Goal: Information Seeking & Learning: Compare options

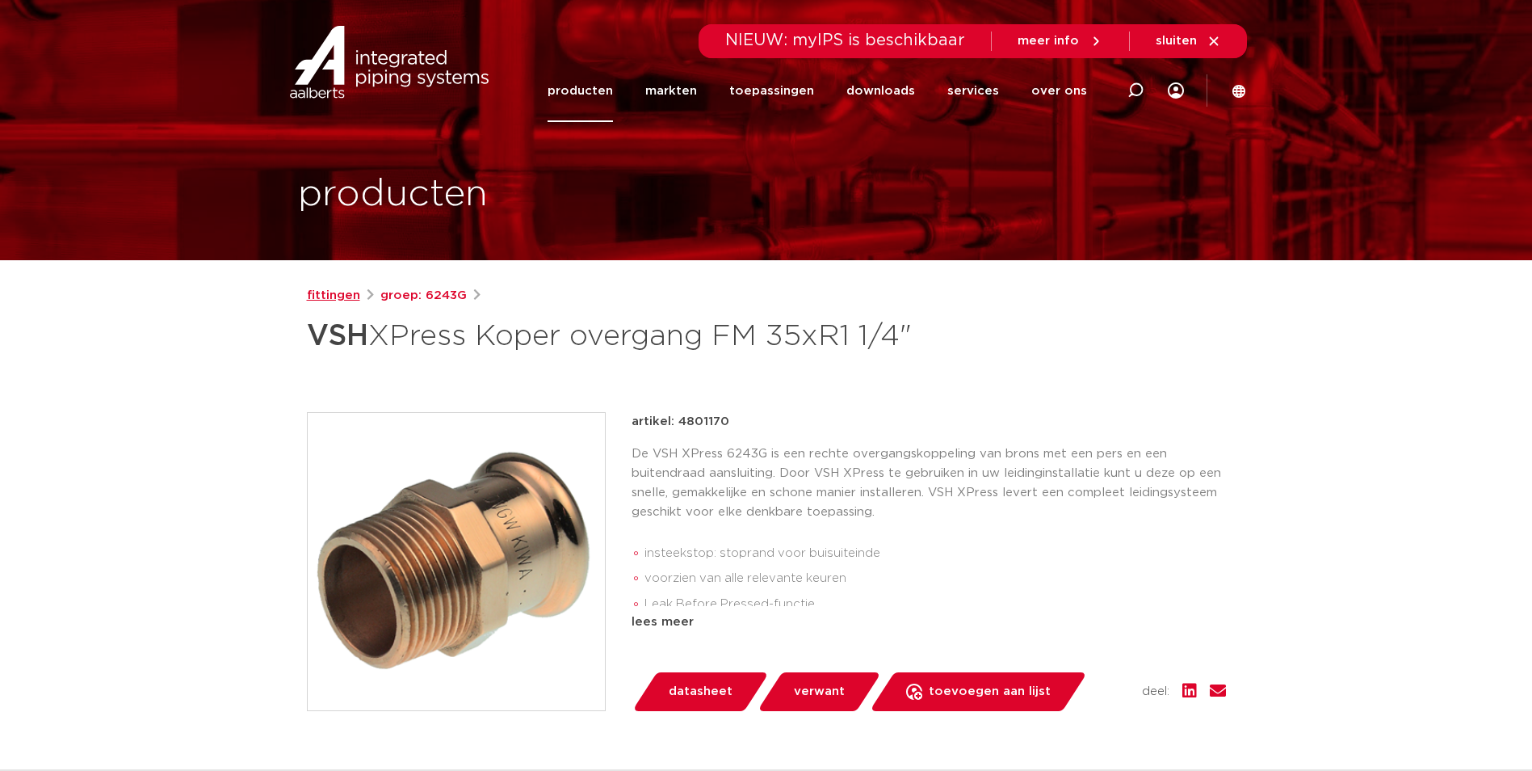
click at [342, 295] on link "fittingen" at bounding box center [333, 295] width 53 height 19
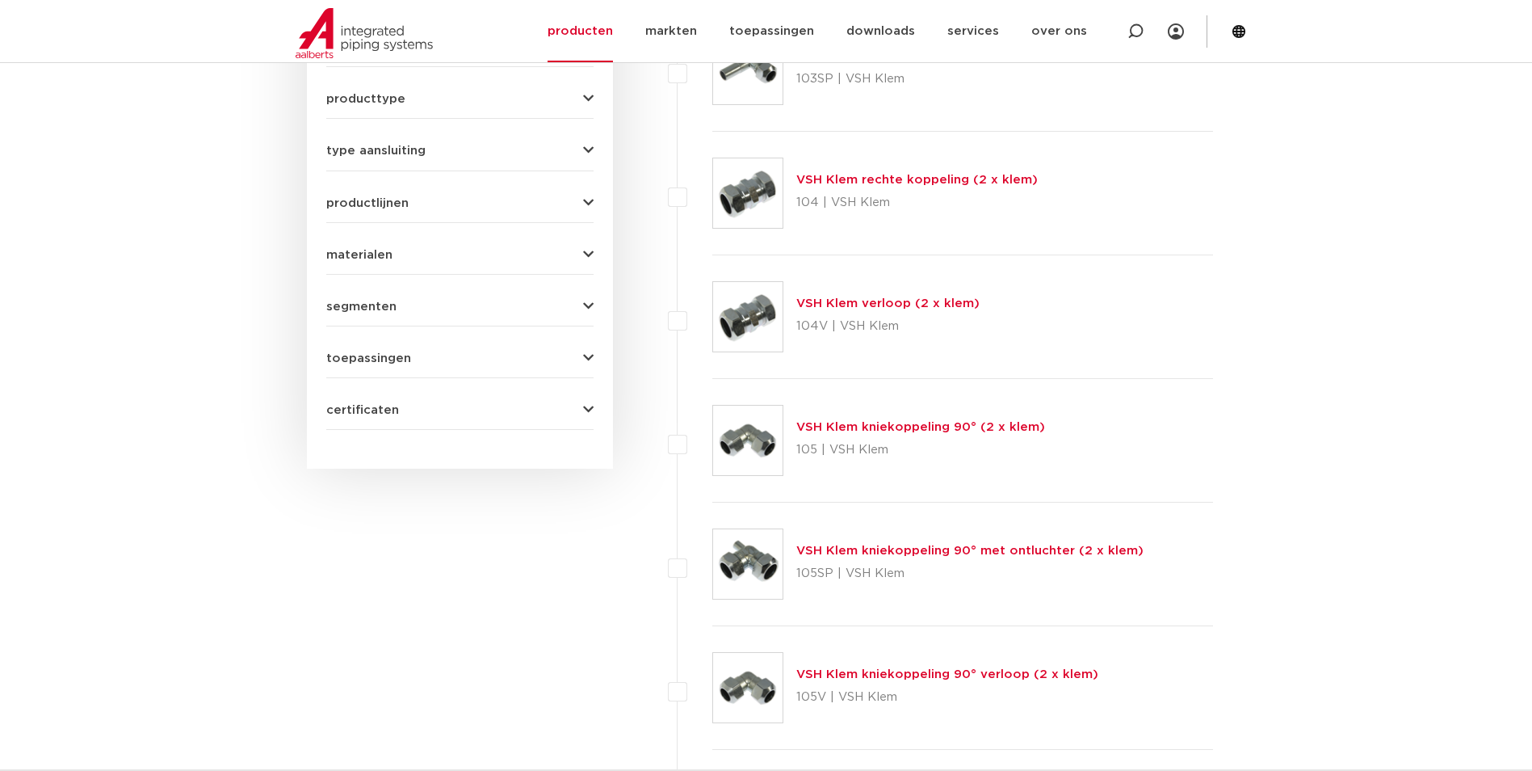
scroll to position [633, 0]
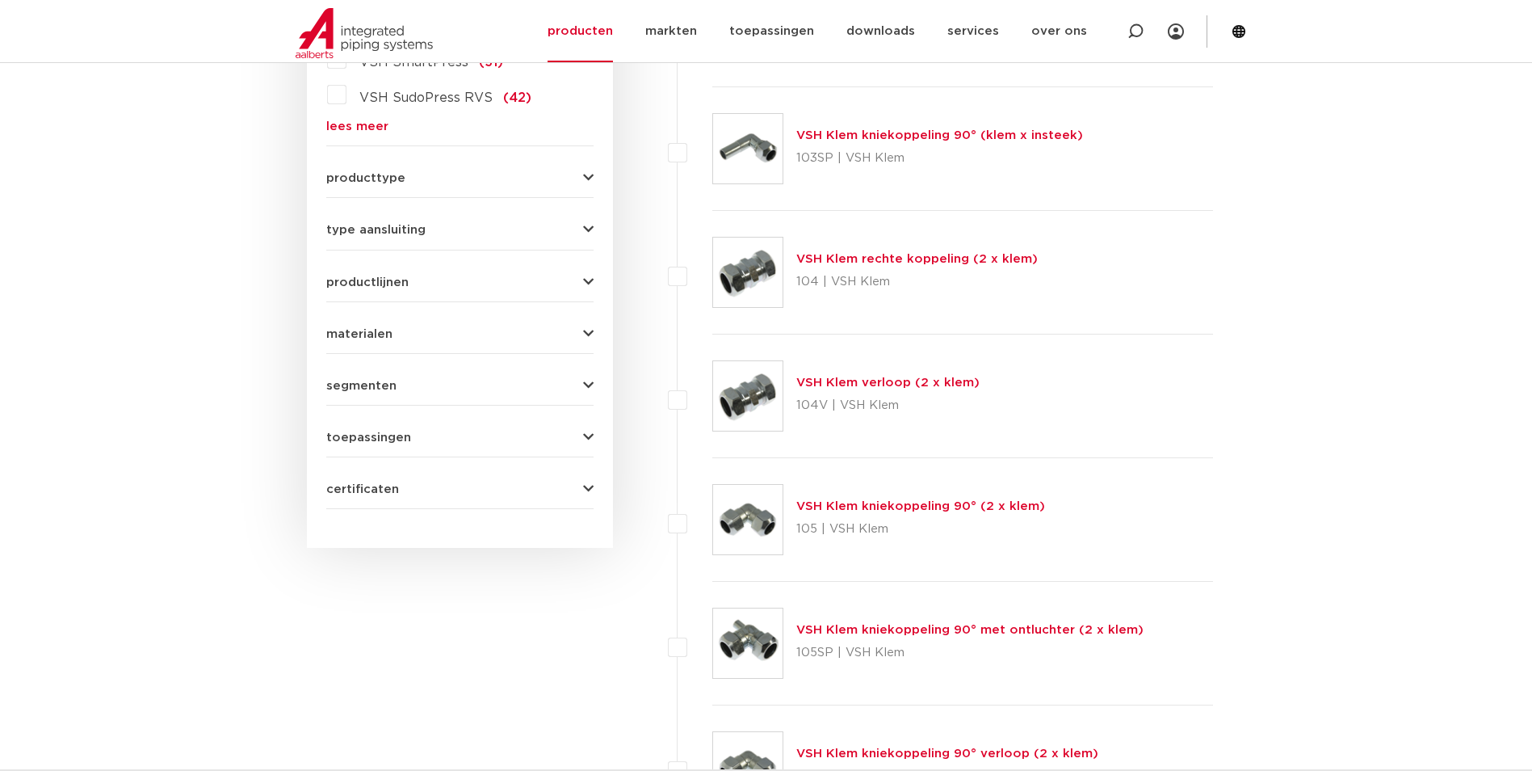
click at [359, 276] on span "productlijnen" at bounding box center [367, 282] width 82 height 12
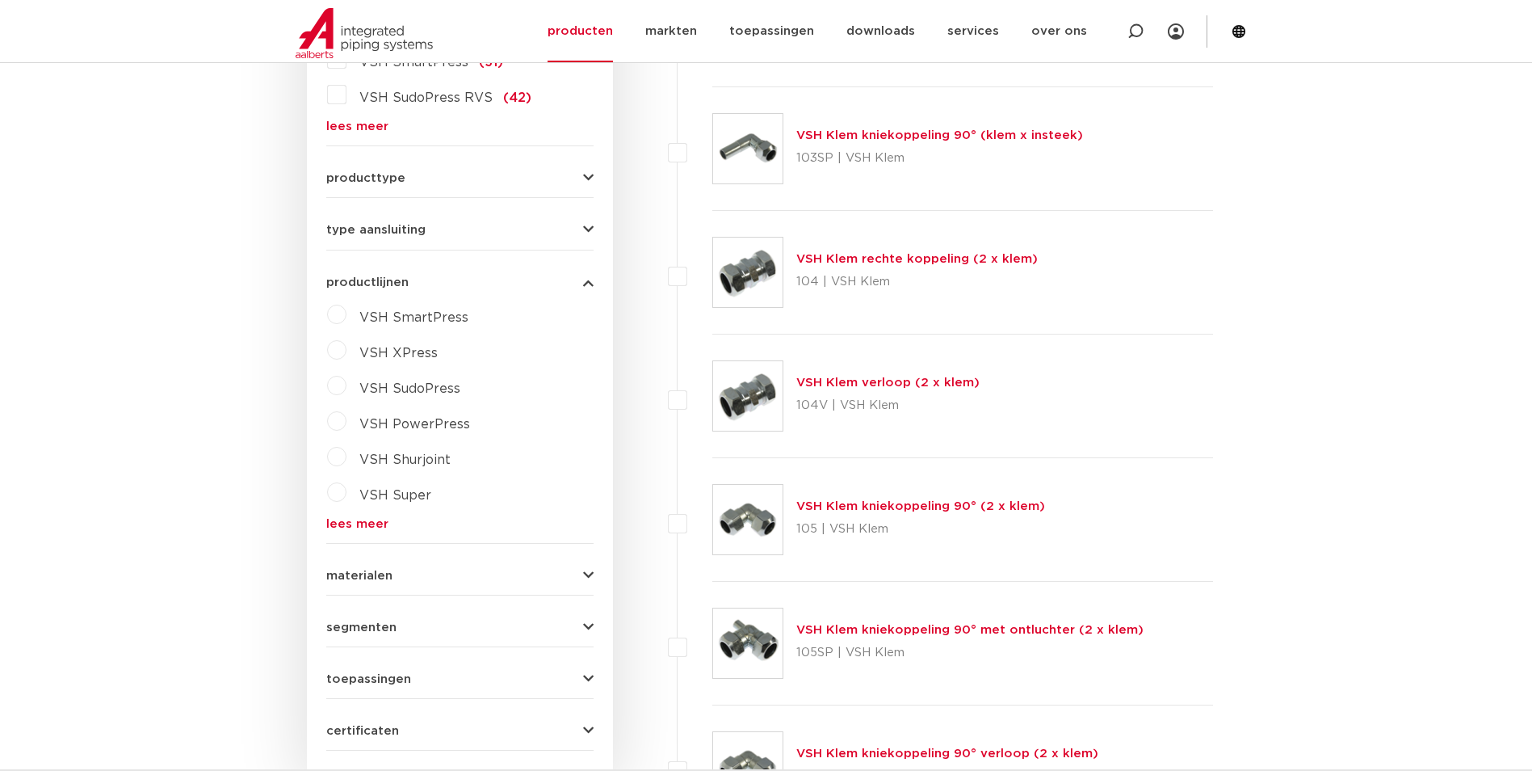
click at [337, 180] on span "producttype" at bounding box center [365, 178] width 79 height 12
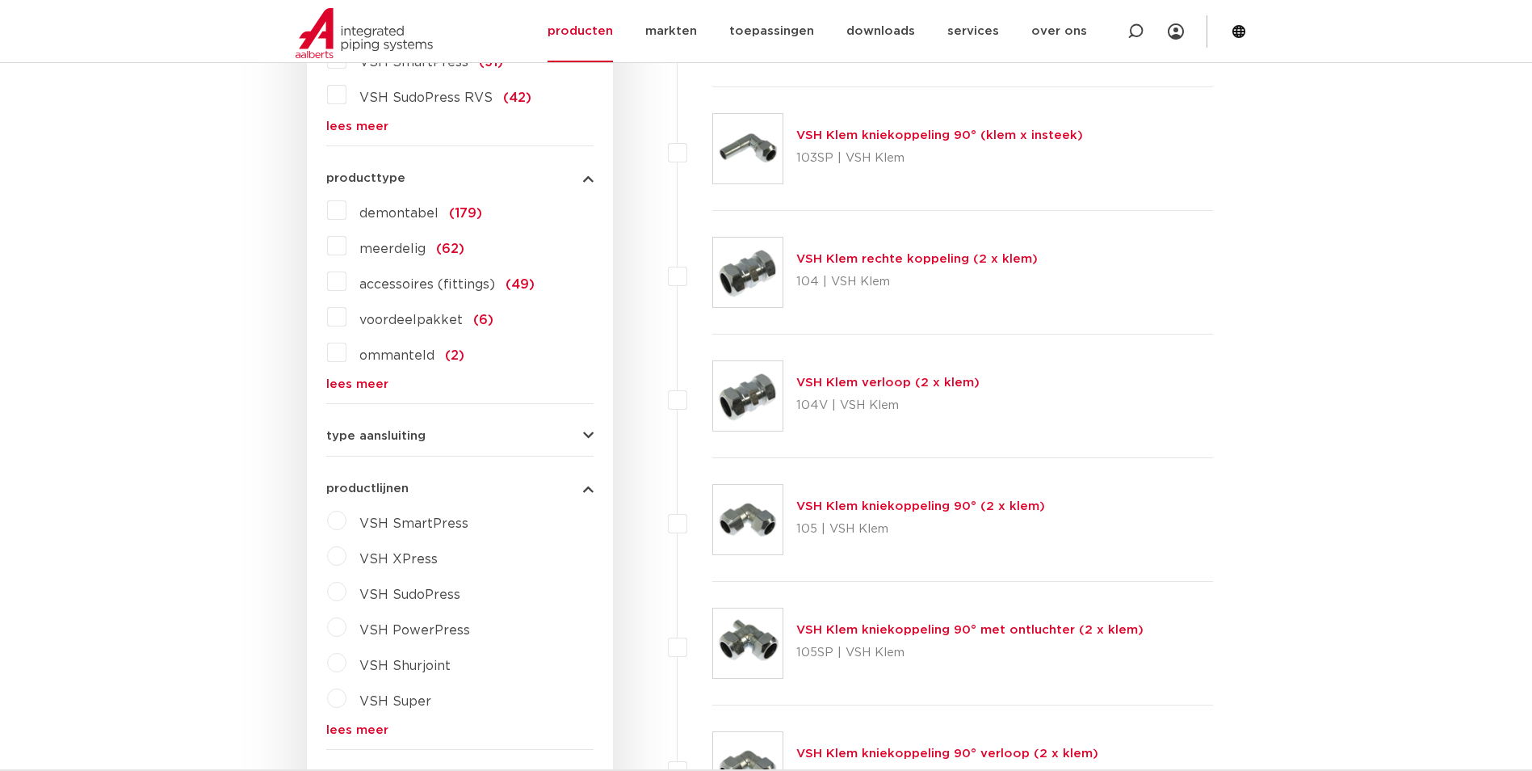
click at [346, 246] on label "meerdelig (62)" at bounding box center [405, 246] width 118 height 26
click at [0, 0] on input "meerdelig (62)" at bounding box center [0, 0] width 0 height 0
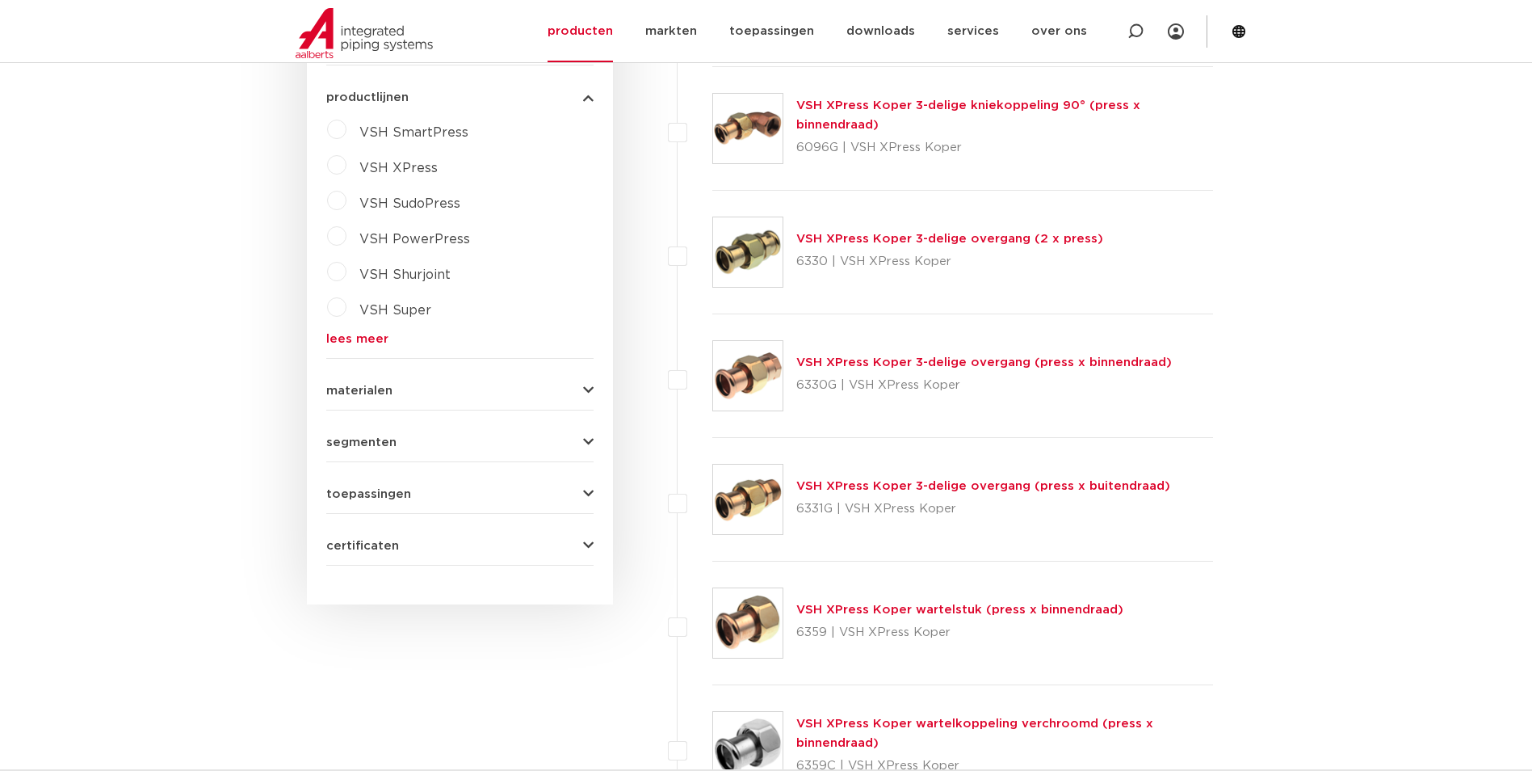
scroll to position [1037, 0]
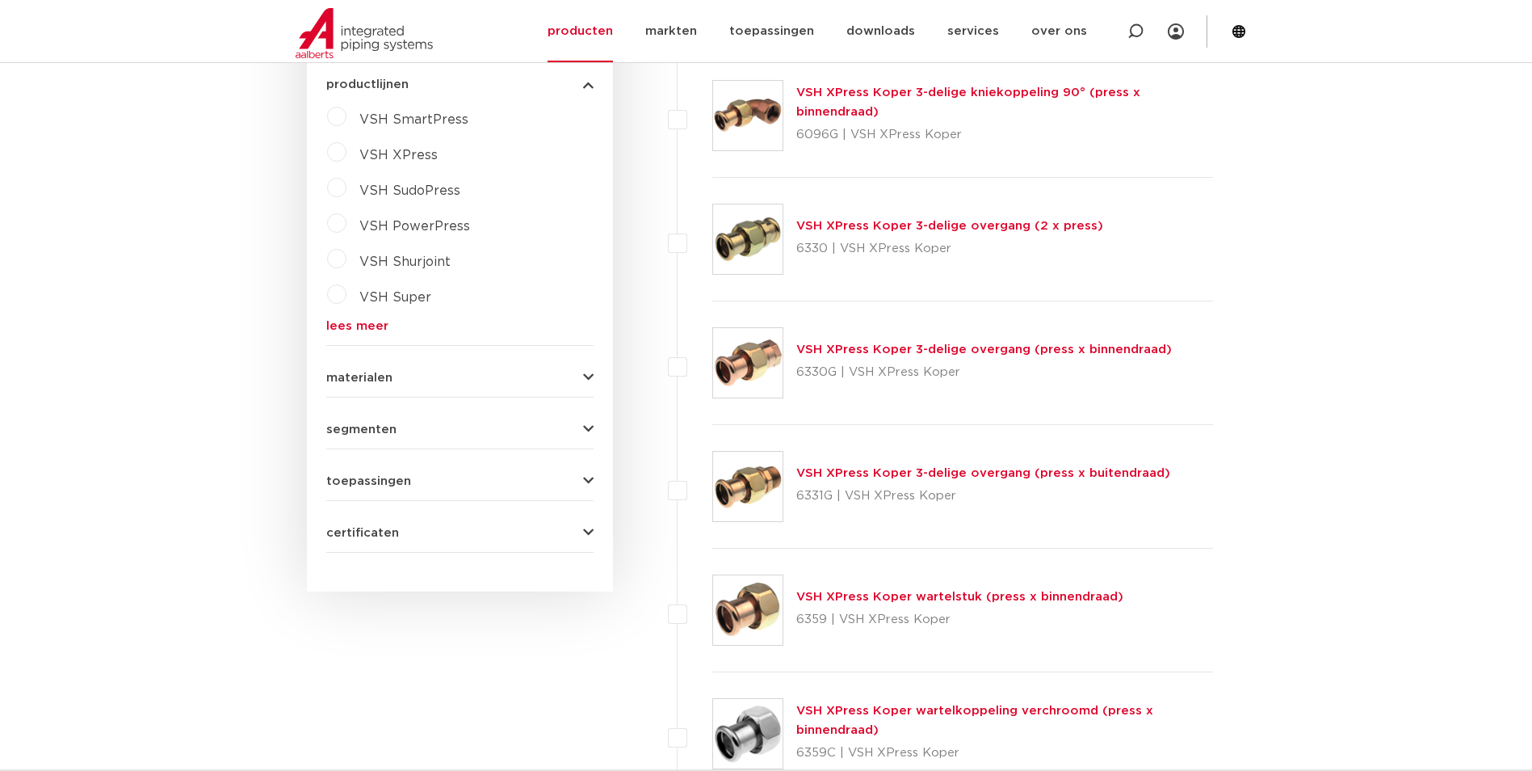
click at [892, 474] on link "VSH XPress Koper 3-delige overgang (press x buitendraad)" at bounding box center [983, 473] width 374 height 12
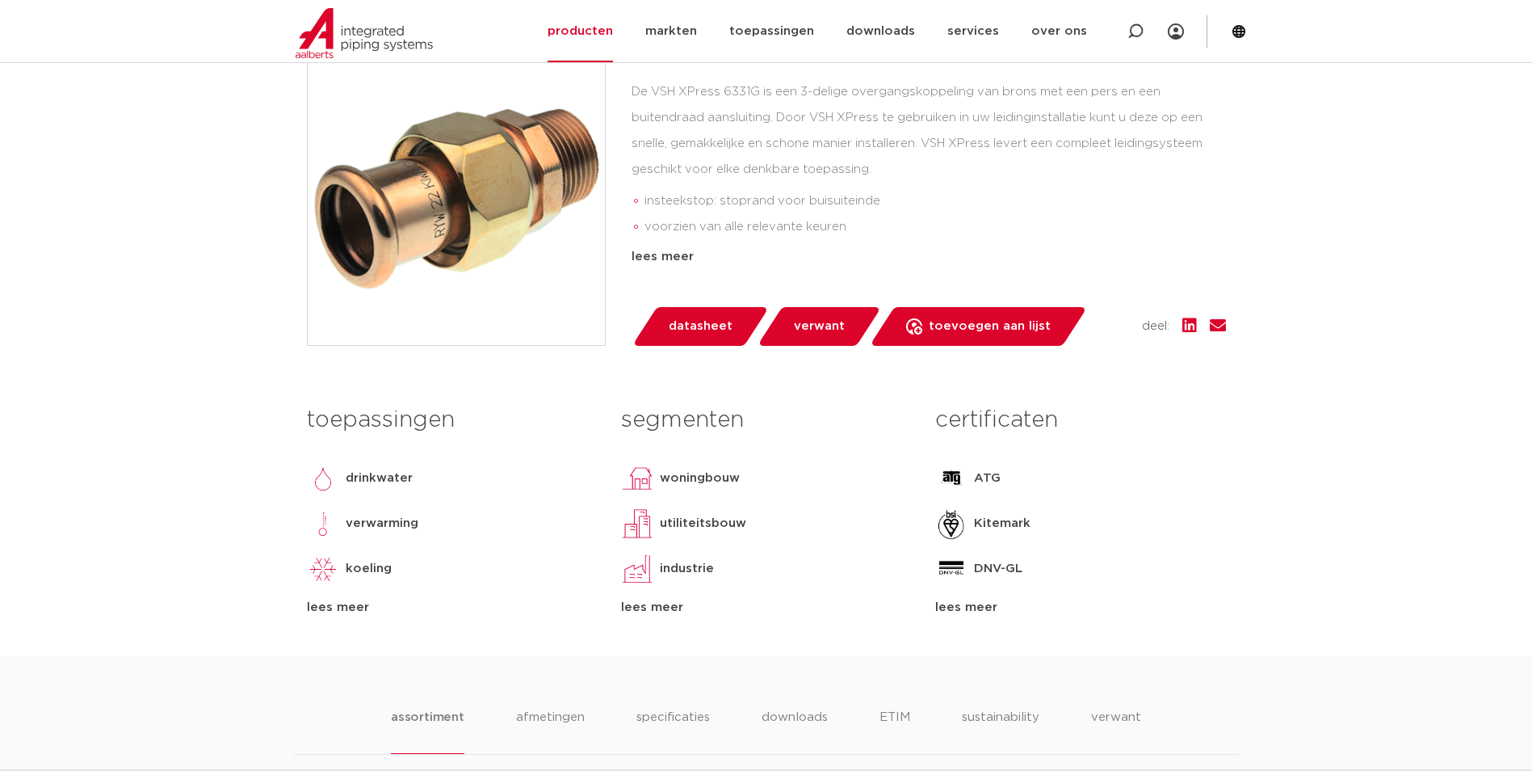
scroll to position [323, 0]
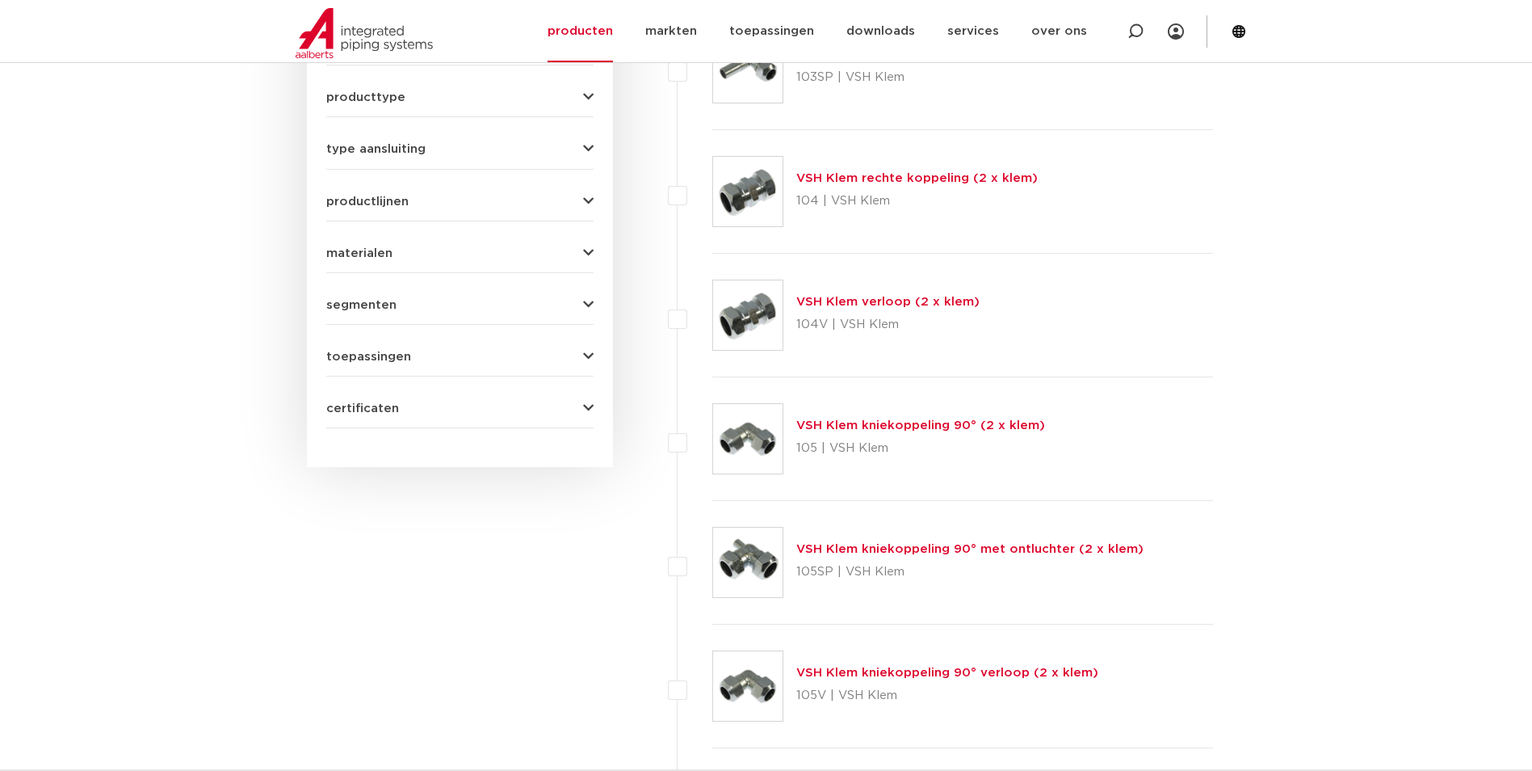
scroll to position [552, 0]
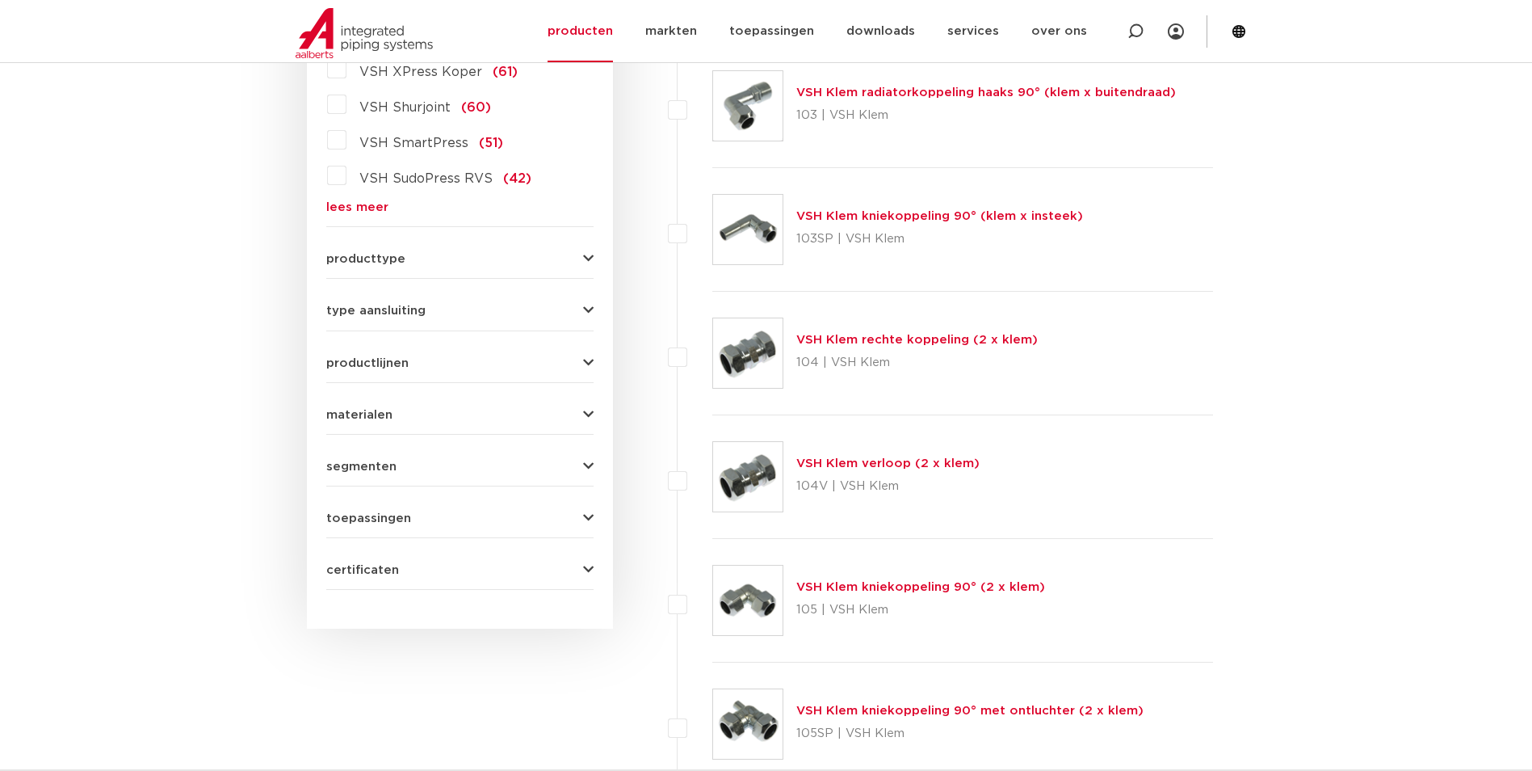
click at [392, 367] on span "productlijnen" at bounding box center [367, 363] width 82 height 12
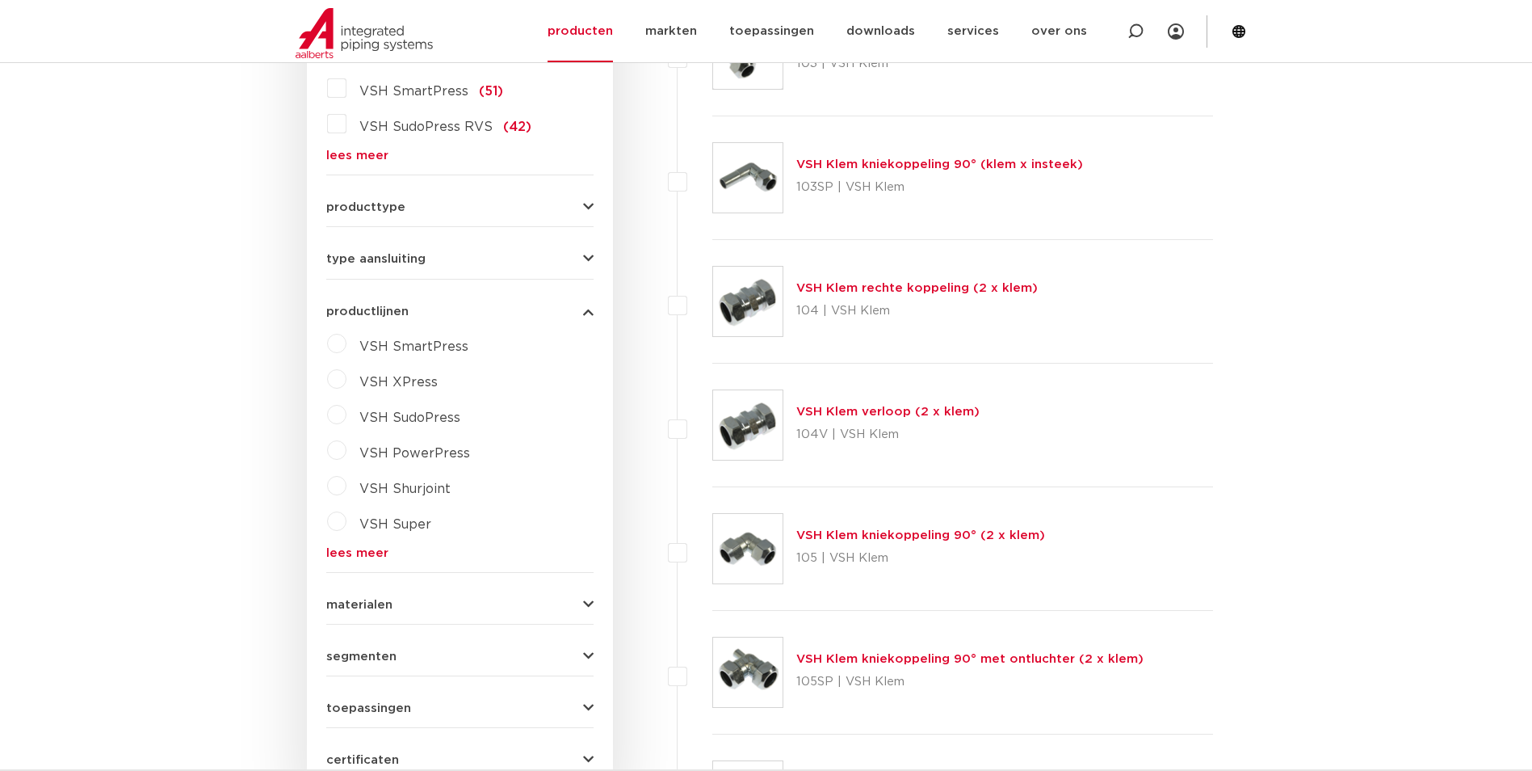
scroll to position [633, 0]
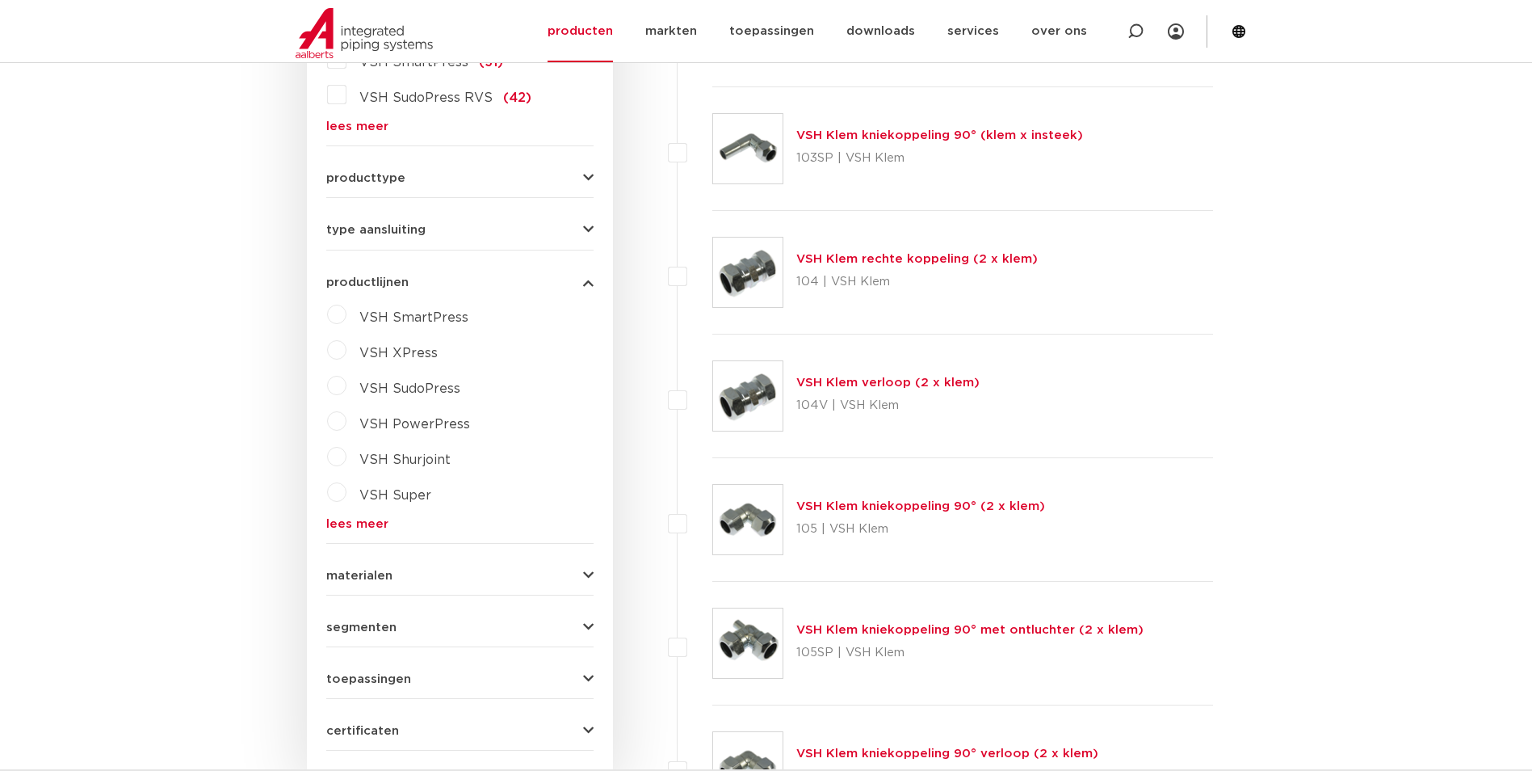
click at [399, 178] on span "producttype" at bounding box center [365, 178] width 79 height 12
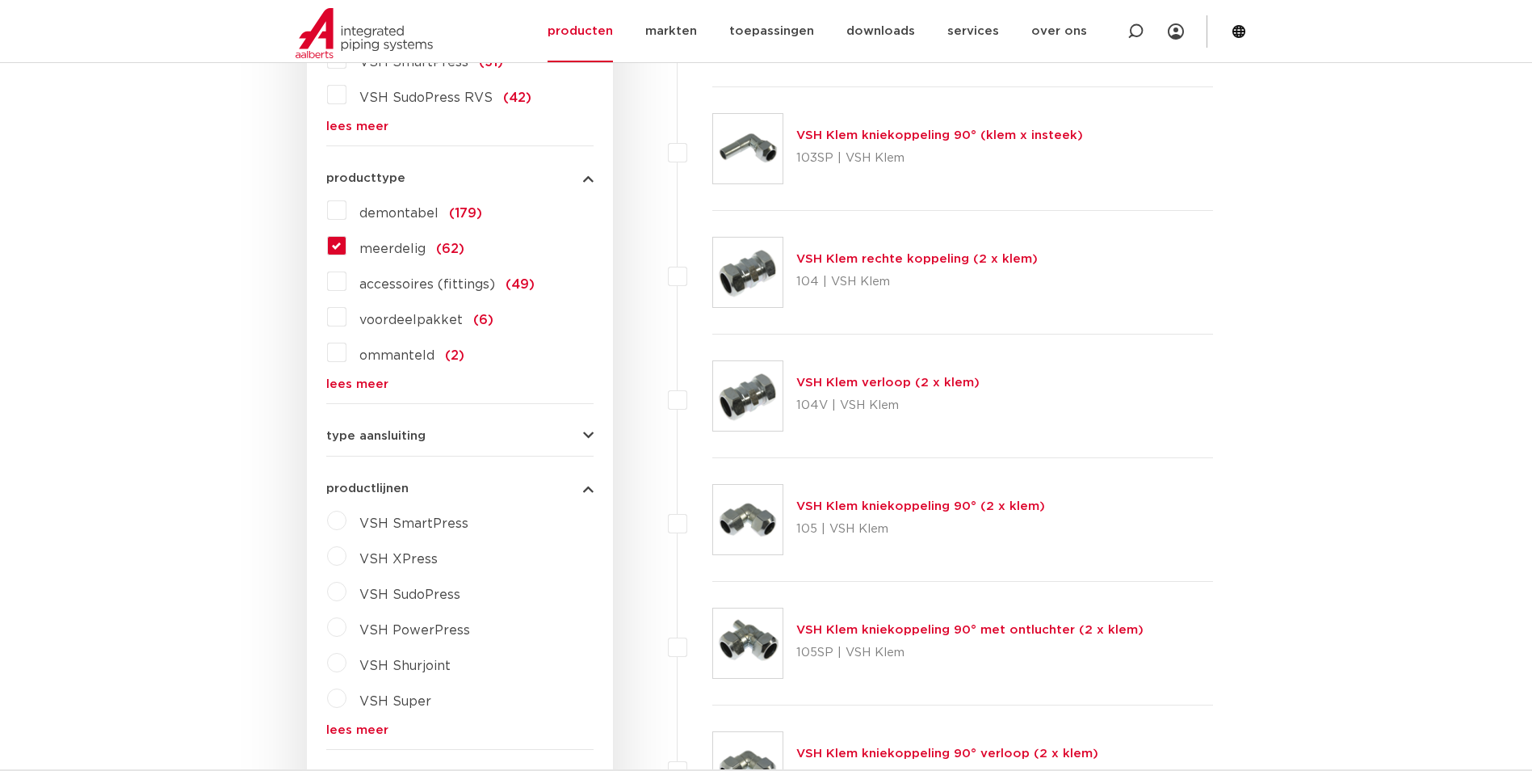
click at [389, 549] on label "VSH XPress" at bounding box center [391, 556] width 91 height 26
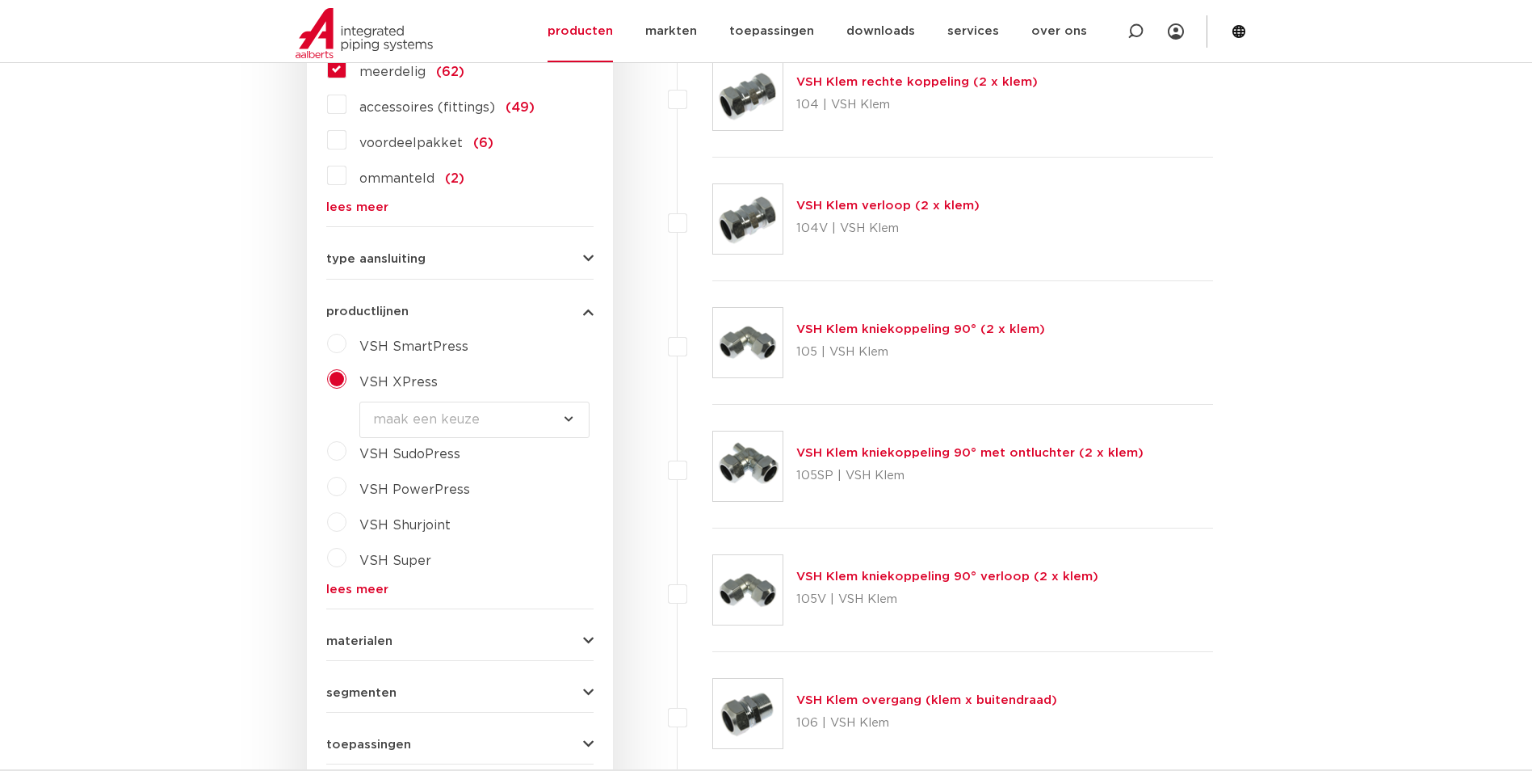
scroll to position [876, 0]
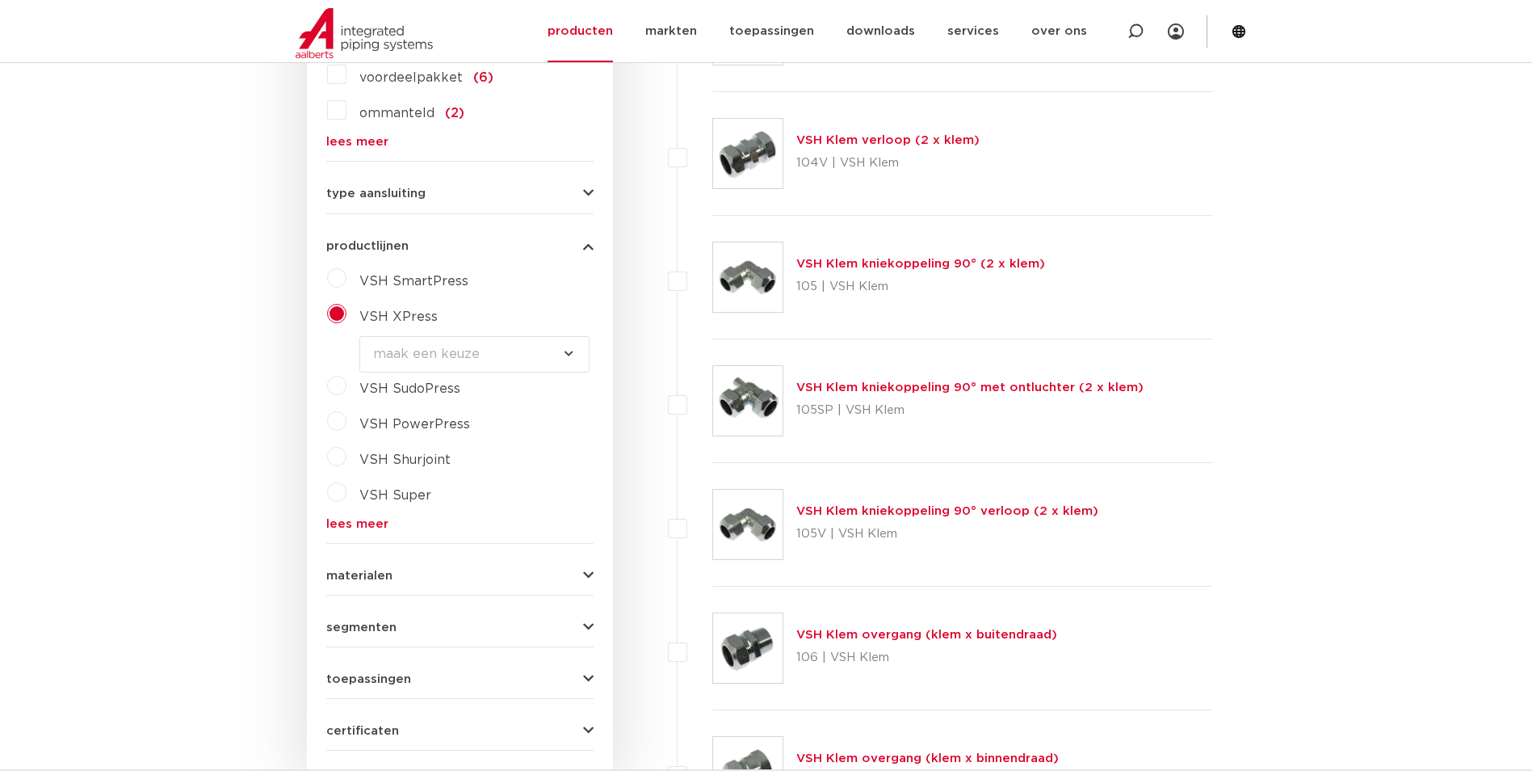
click at [424, 362] on select "maak een keuze VSH XPress RVS 304 fittingen VSH XPress Staalverzinkt fittingen …" at bounding box center [474, 354] width 230 height 36
click at [423, 362] on select "maak een keuze VSH XPress RVS 304 fittingen VSH XPress Staalverzinkt fittingen …" at bounding box center [474, 354] width 230 height 36
click at [346, 311] on label "VSH XPress" at bounding box center [391, 313] width 91 height 26
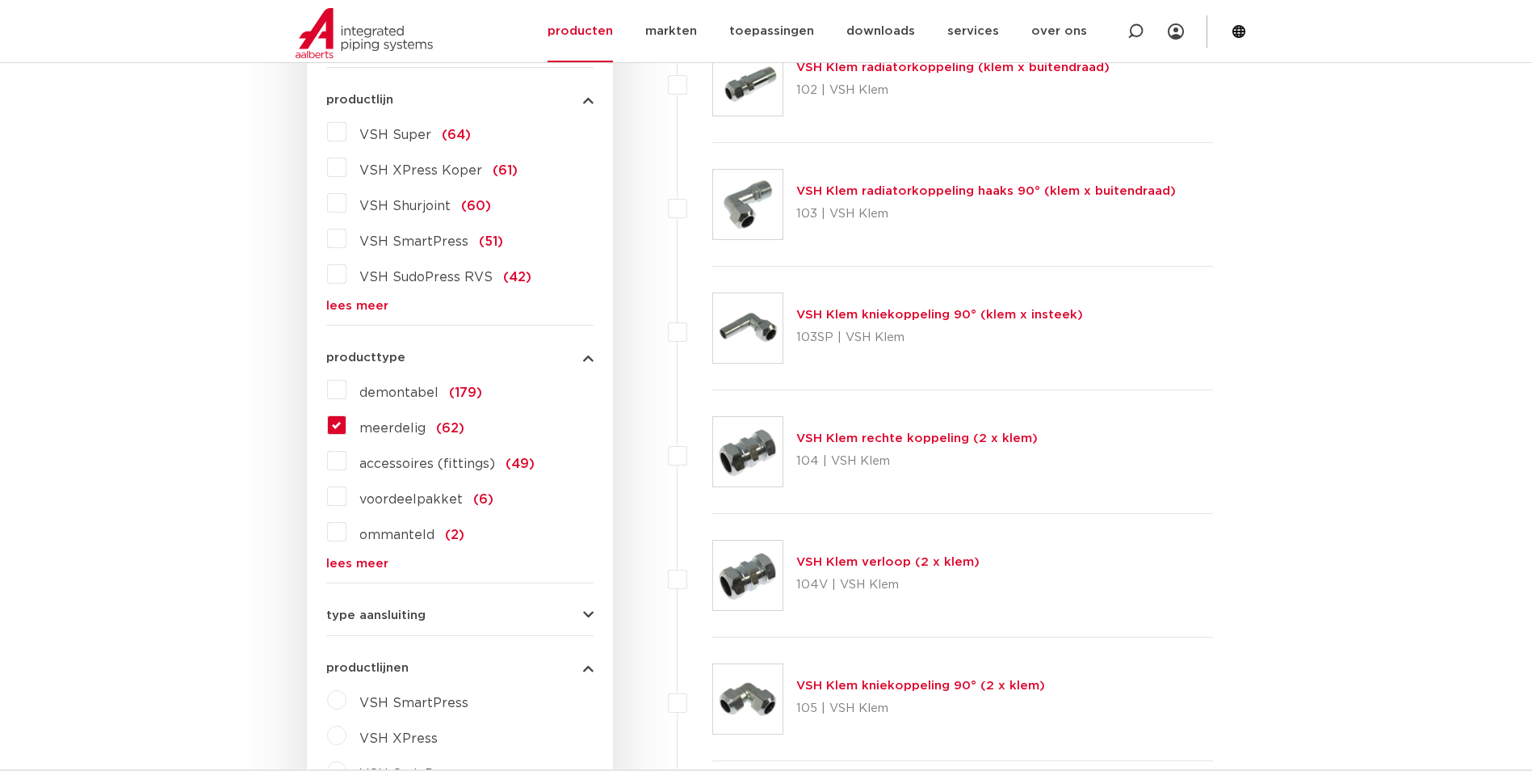
scroll to position [229, 0]
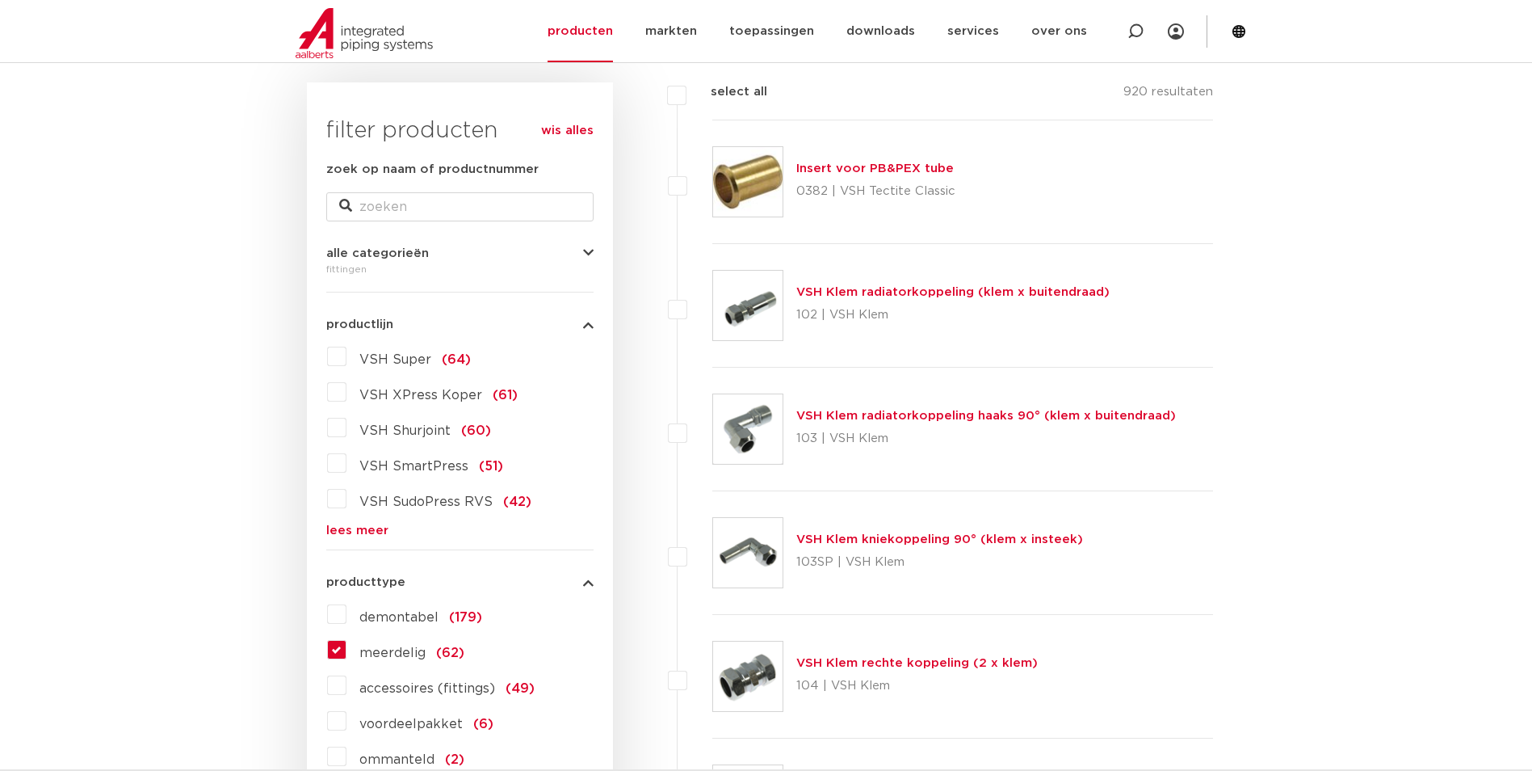
click at [573, 136] on link "wis alles" at bounding box center [567, 130] width 52 height 19
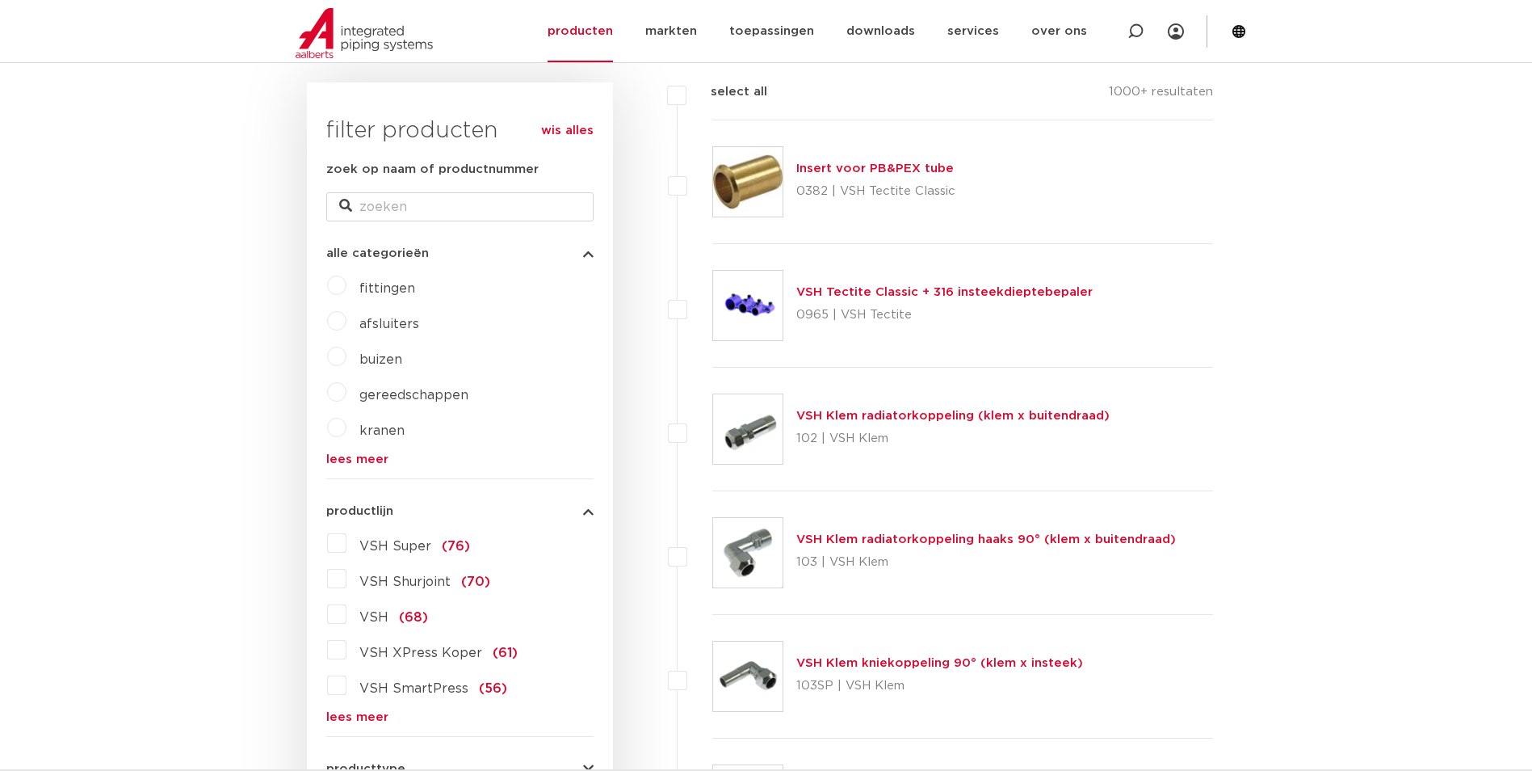
click at [380, 284] on span "fittingen" at bounding box center [387, 288] width 56 height 13
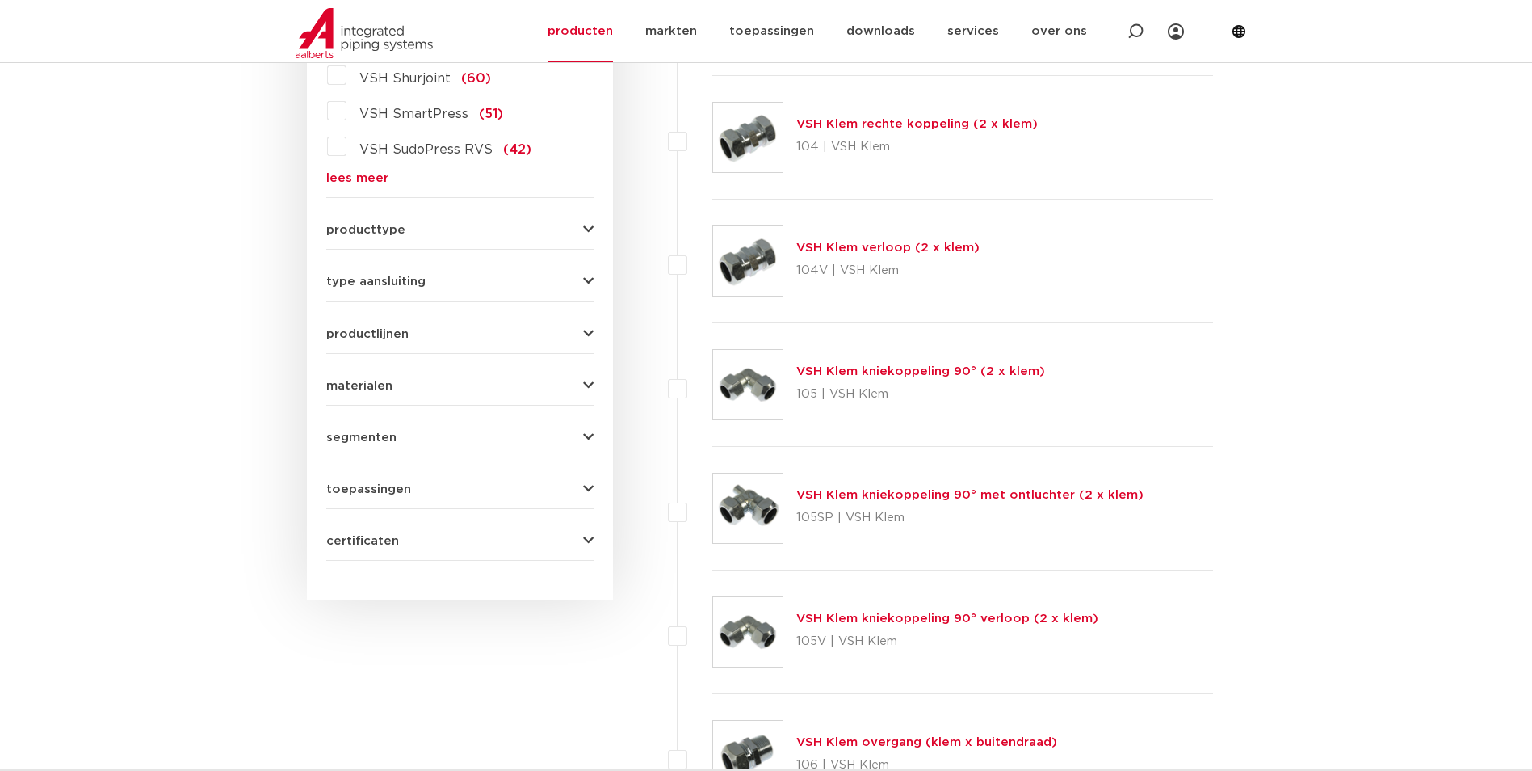
scroll to position [808, 0]
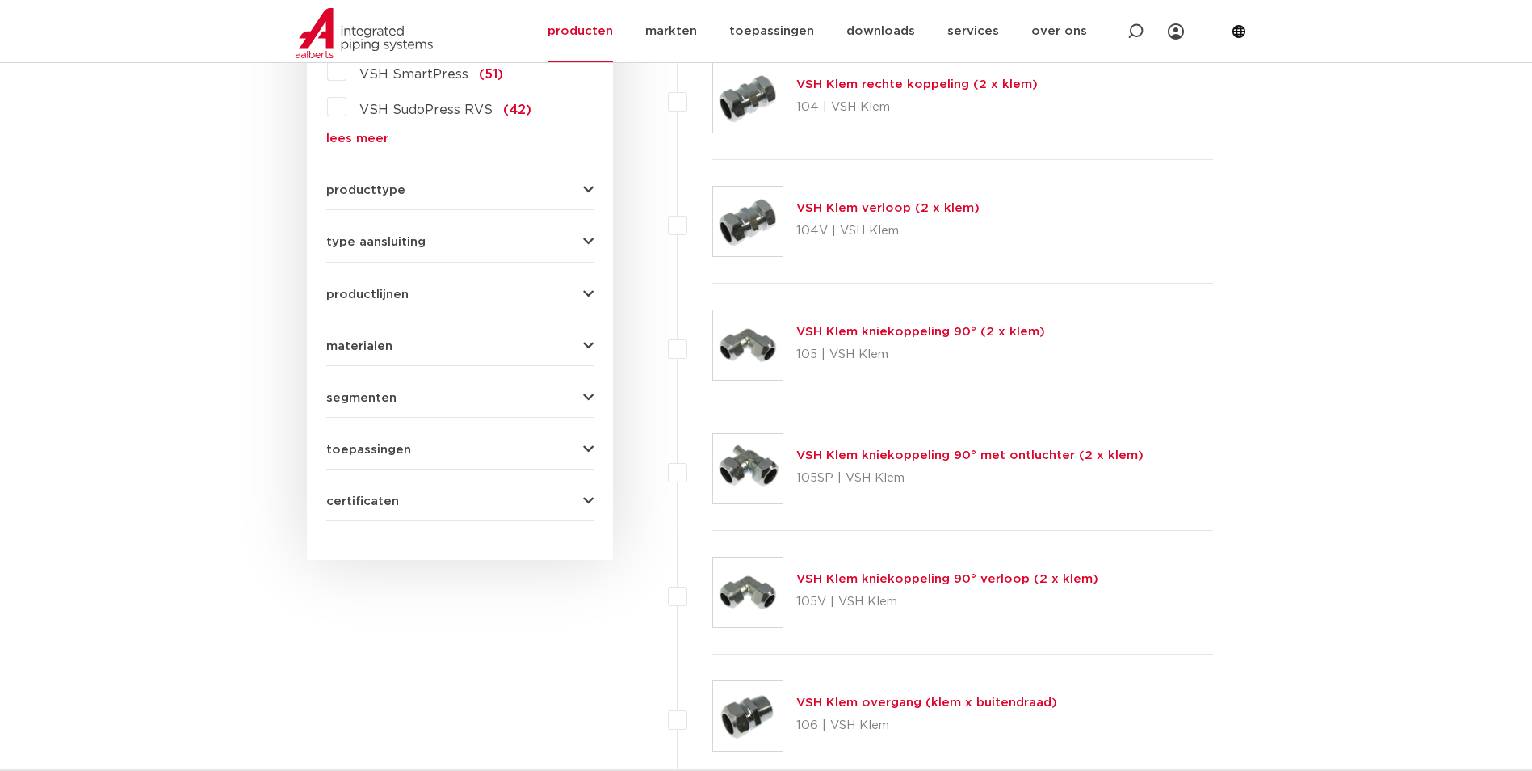
click at [360, 192] on span "producttype" at bounding box center [365, 190] width 79 height 12
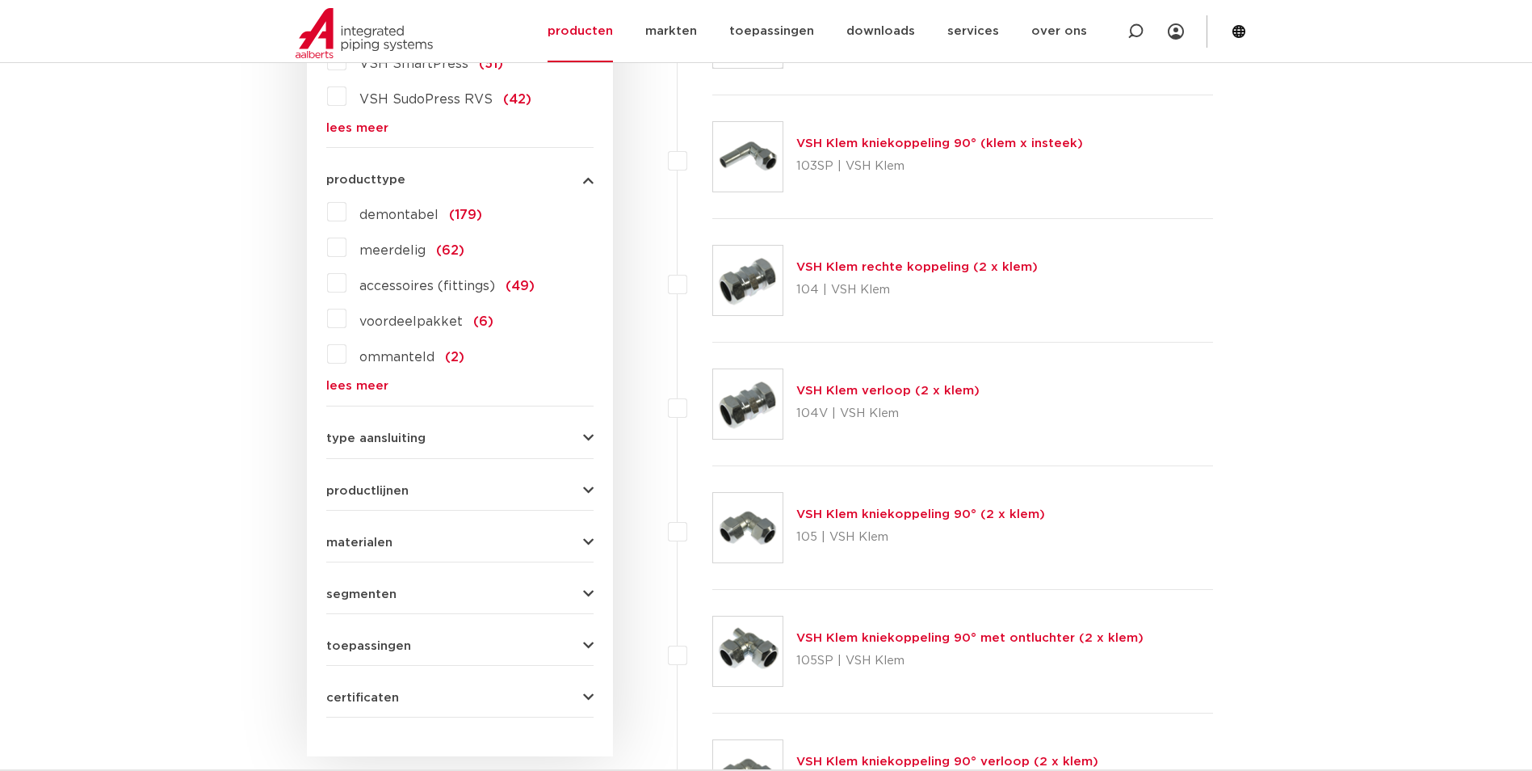
scroll to position [602, 0]
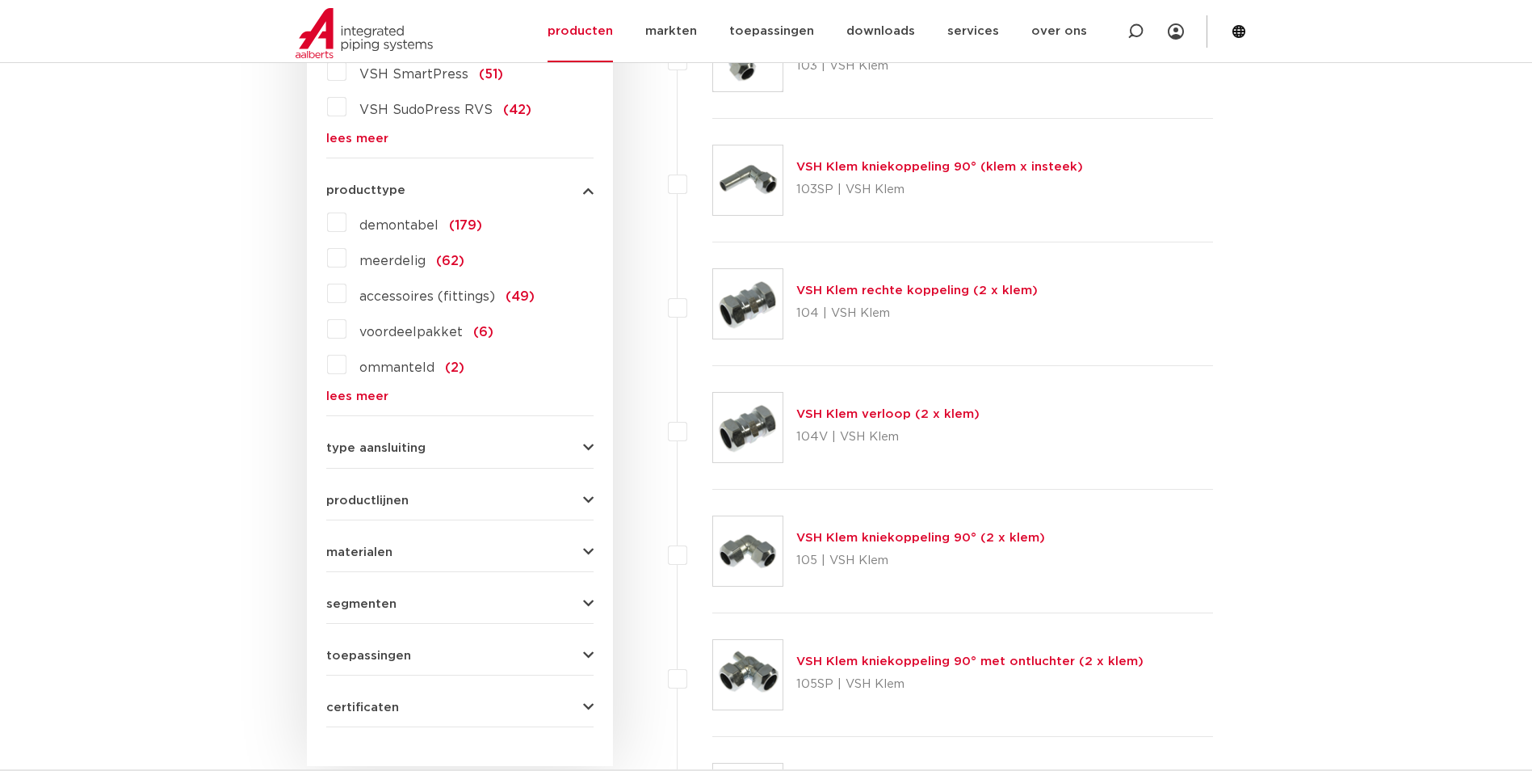
click at [346, 258] on label "meerdelig (62)" at bounding box center [405, 258] width 118 height 26
click at [0, 0] on input "meerdelig (62)" at bounding box center [0, 0] width 0 height 0
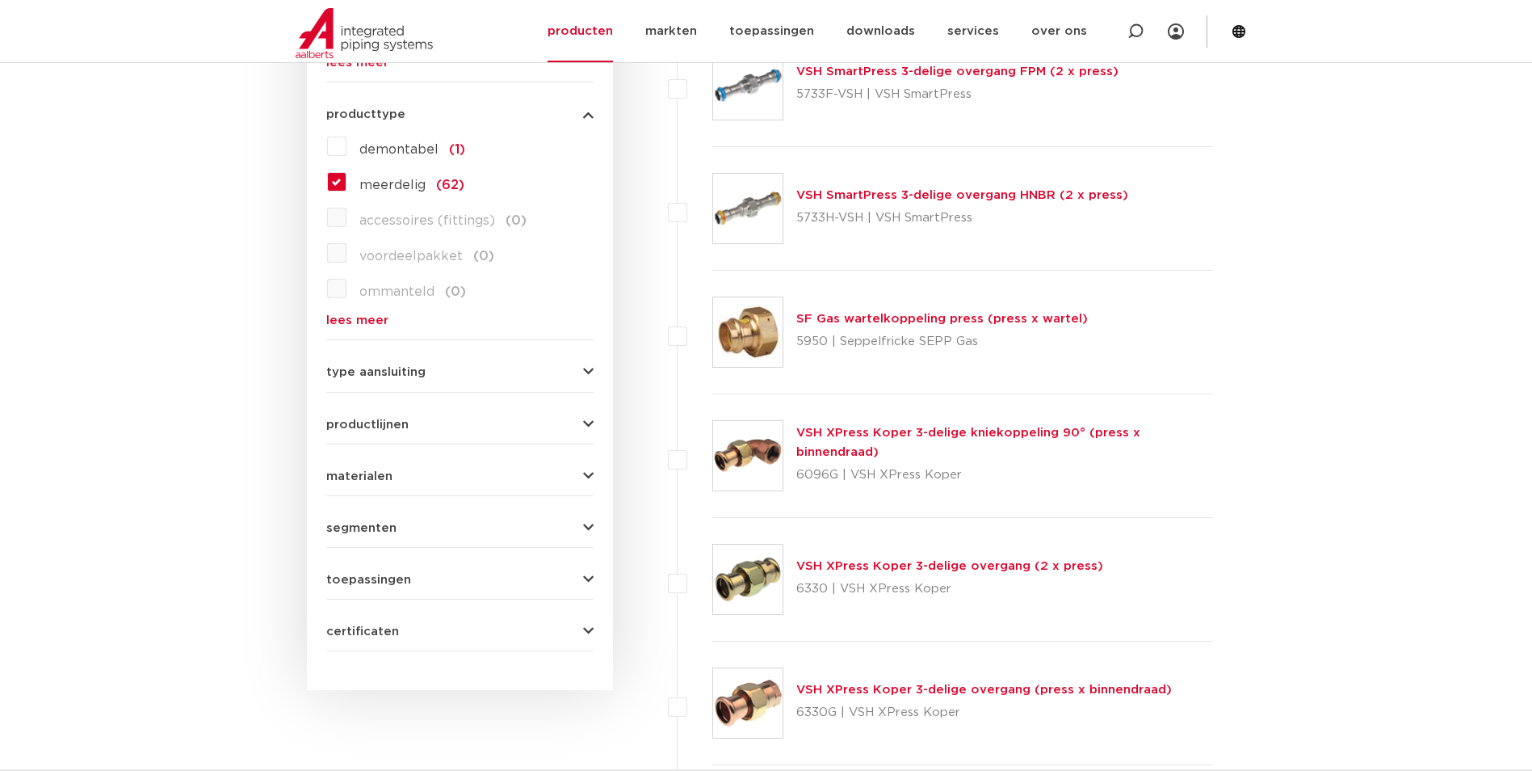
scroll to position [844, 0]
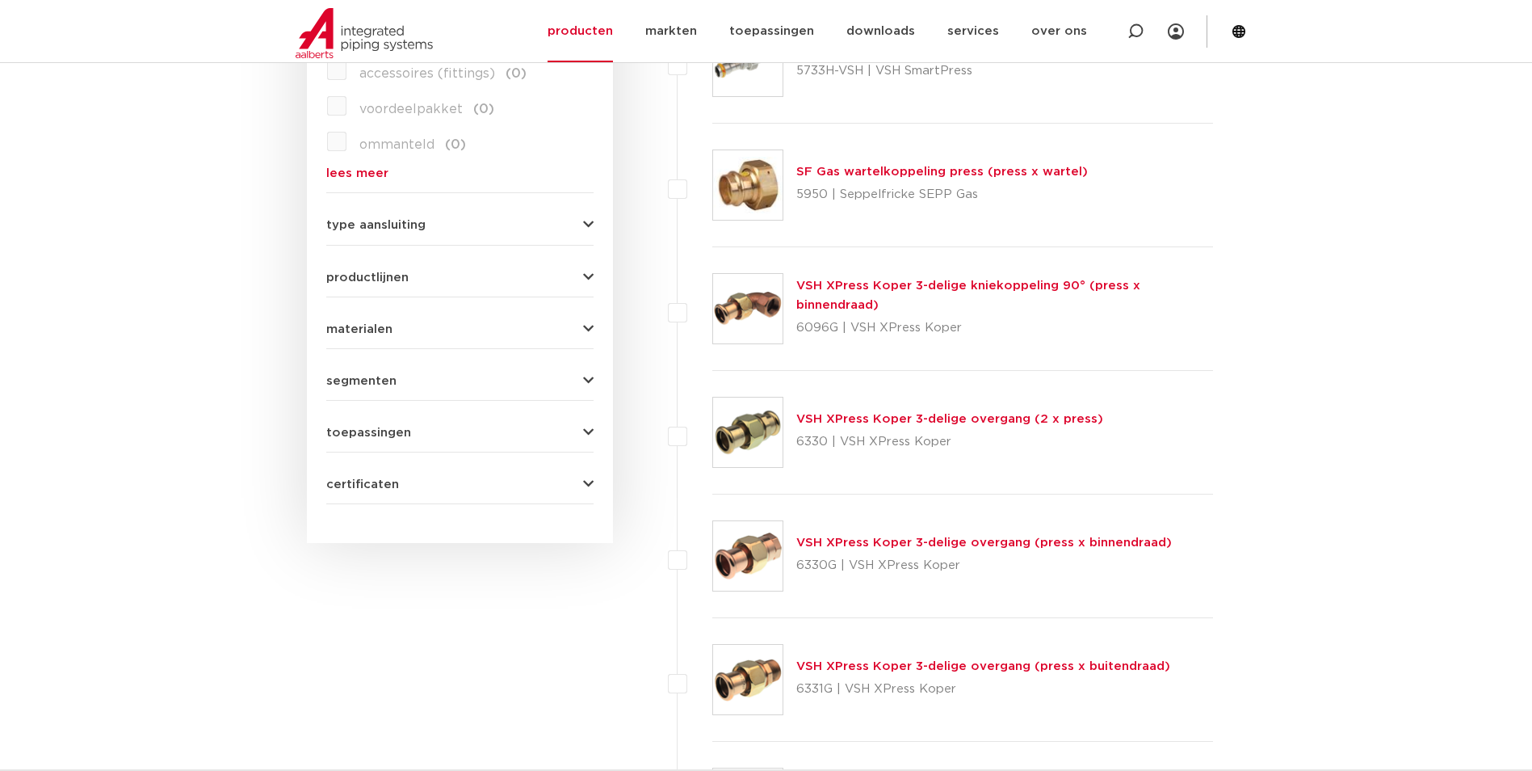
click at [866, 283] on link "VSH XPress Koper 3-delige kniekoppeling 90° (press x binnendraad)" at bounding box center [968, 294] width 344 height 31
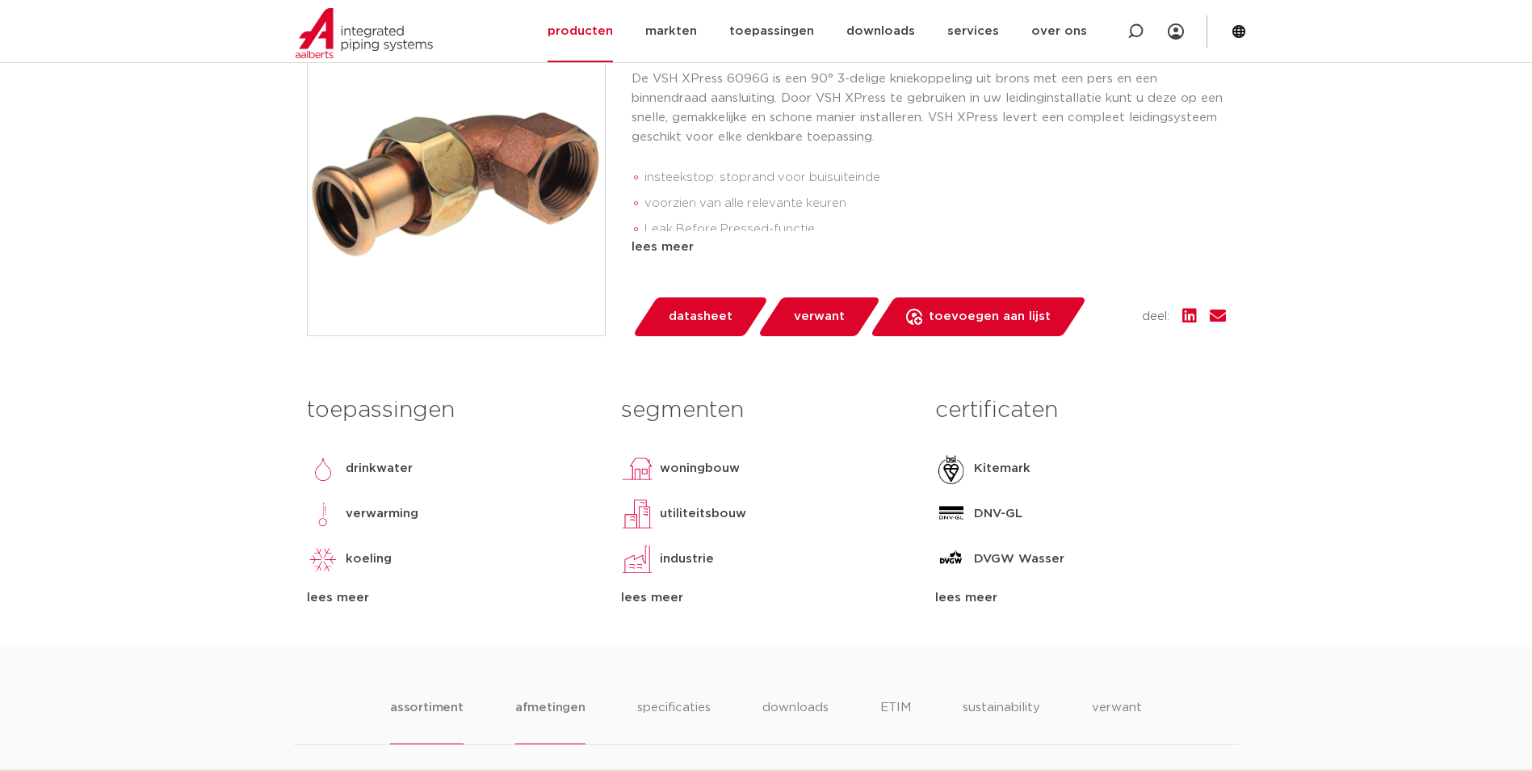
scroll to position [402, 0]
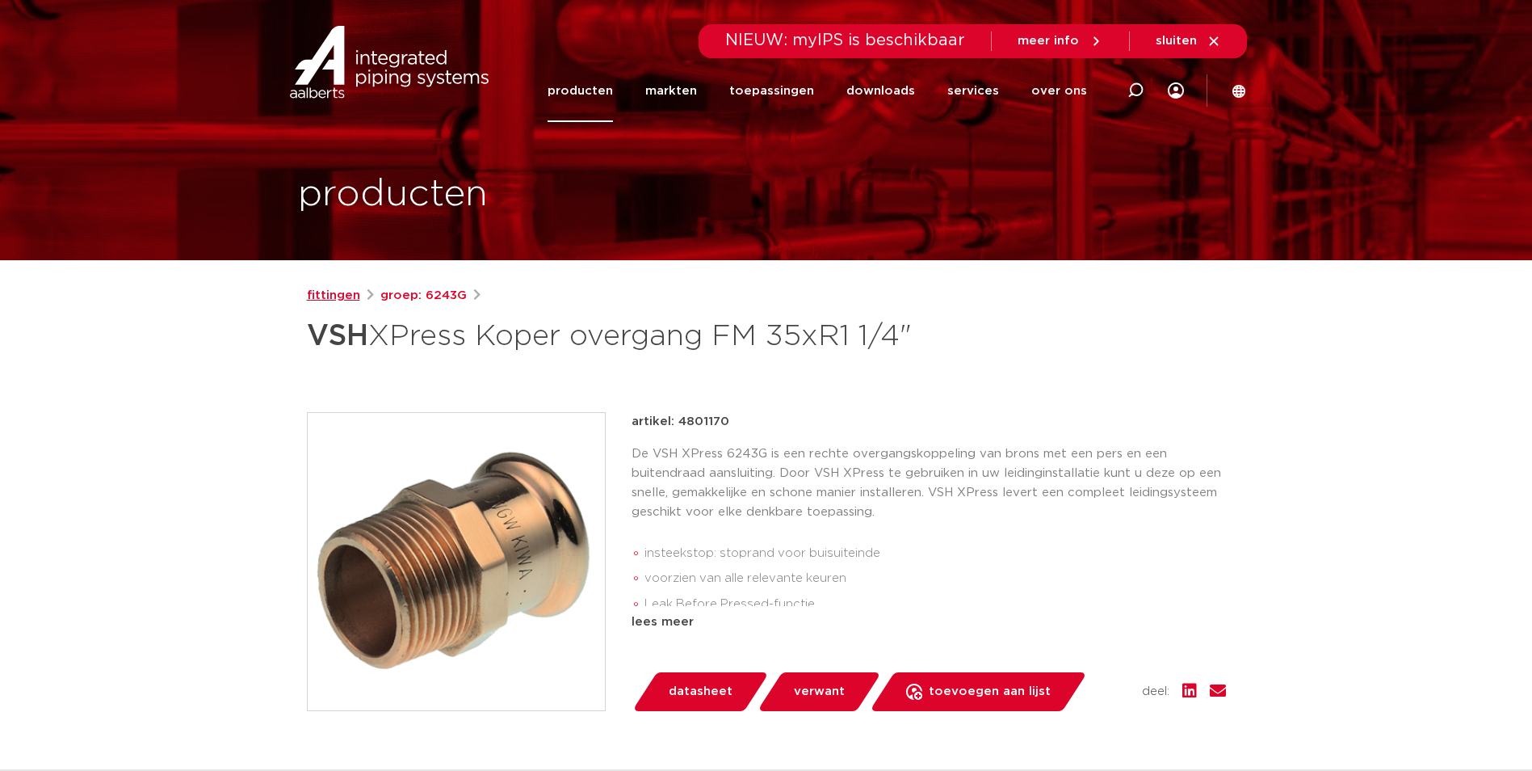
click at [341, 294] on link "fittingen" at bounding box center [333, 295] width 53 height 19
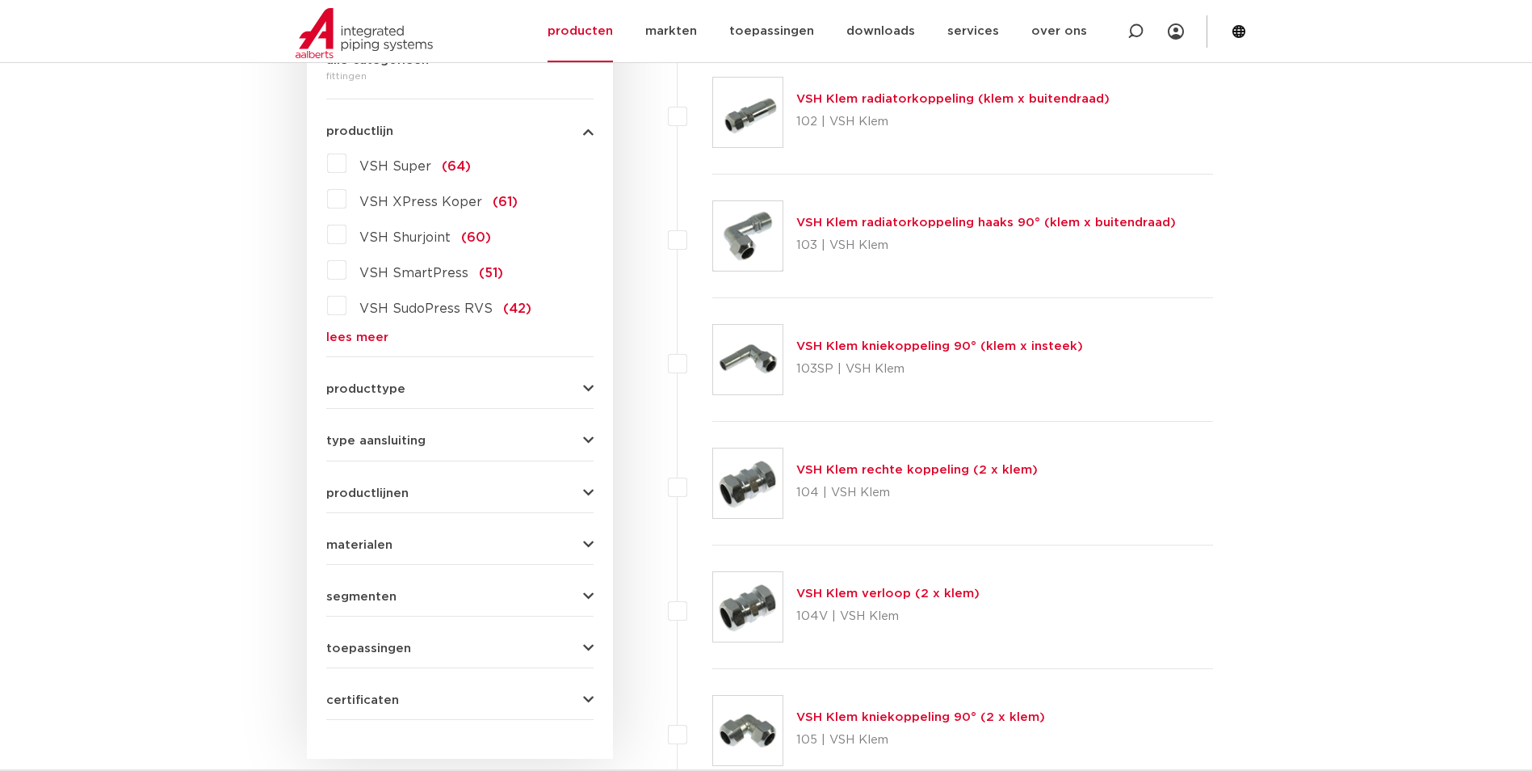
scroll to position [279, 0]
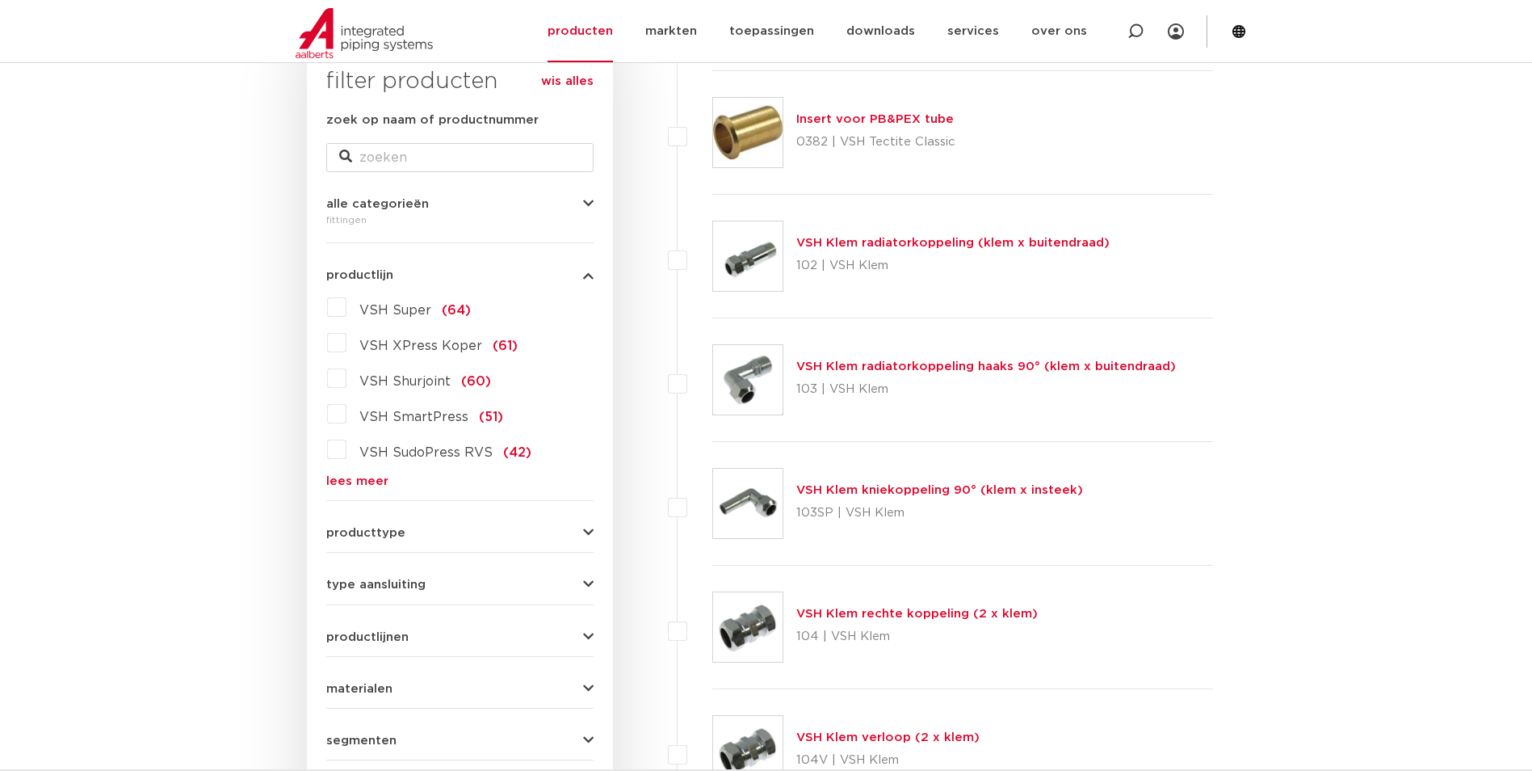
click at [350, 534] on span "producttype" at bounding box center [365, 533] width 79 height 12
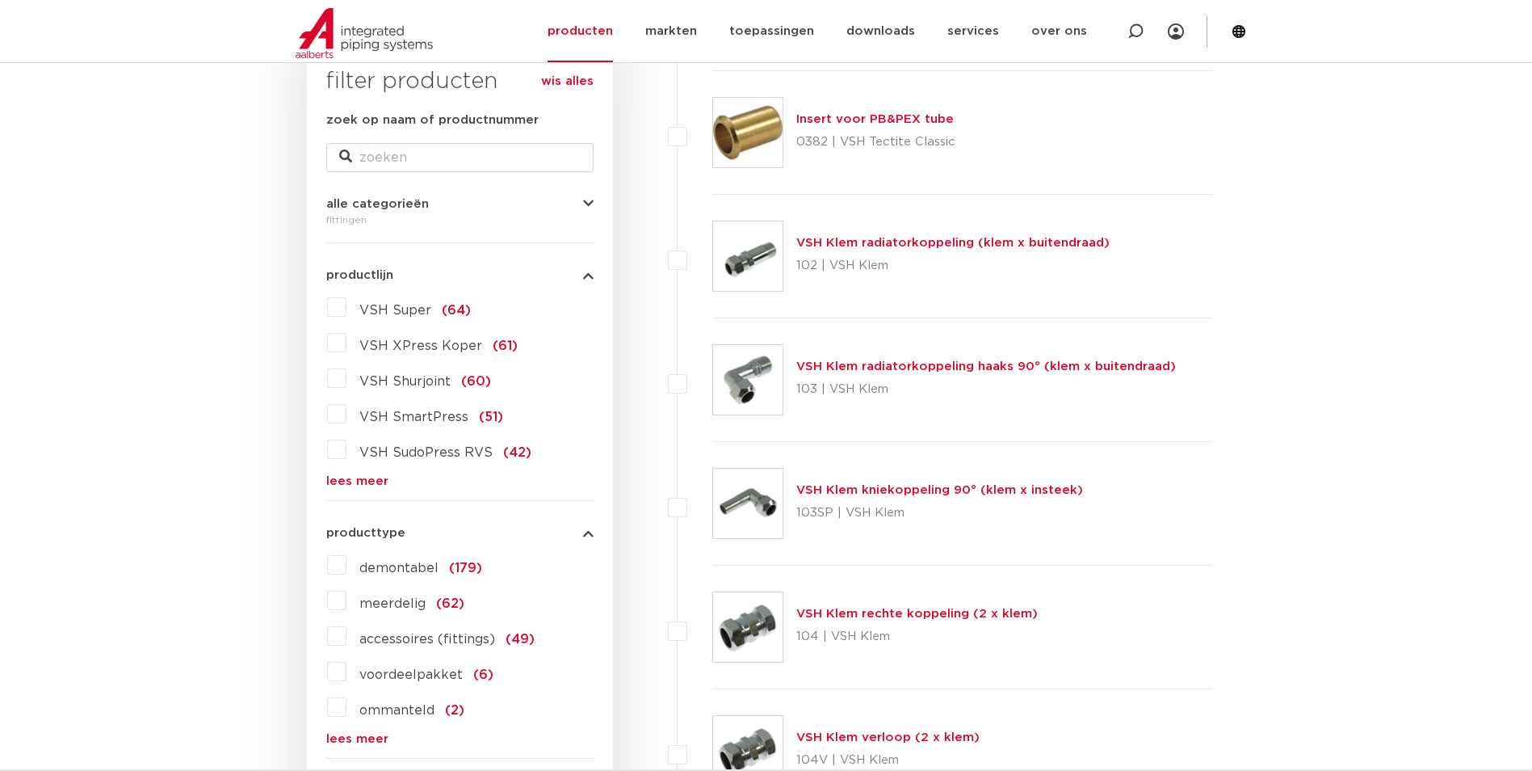
click at [346, 565] on label "demontabel (179)" at bounding box center [414, 565] width 136 height 26
click at [0, 0] on input "demontabel (179)" at bounding box center [0, 0] width 0 height 0
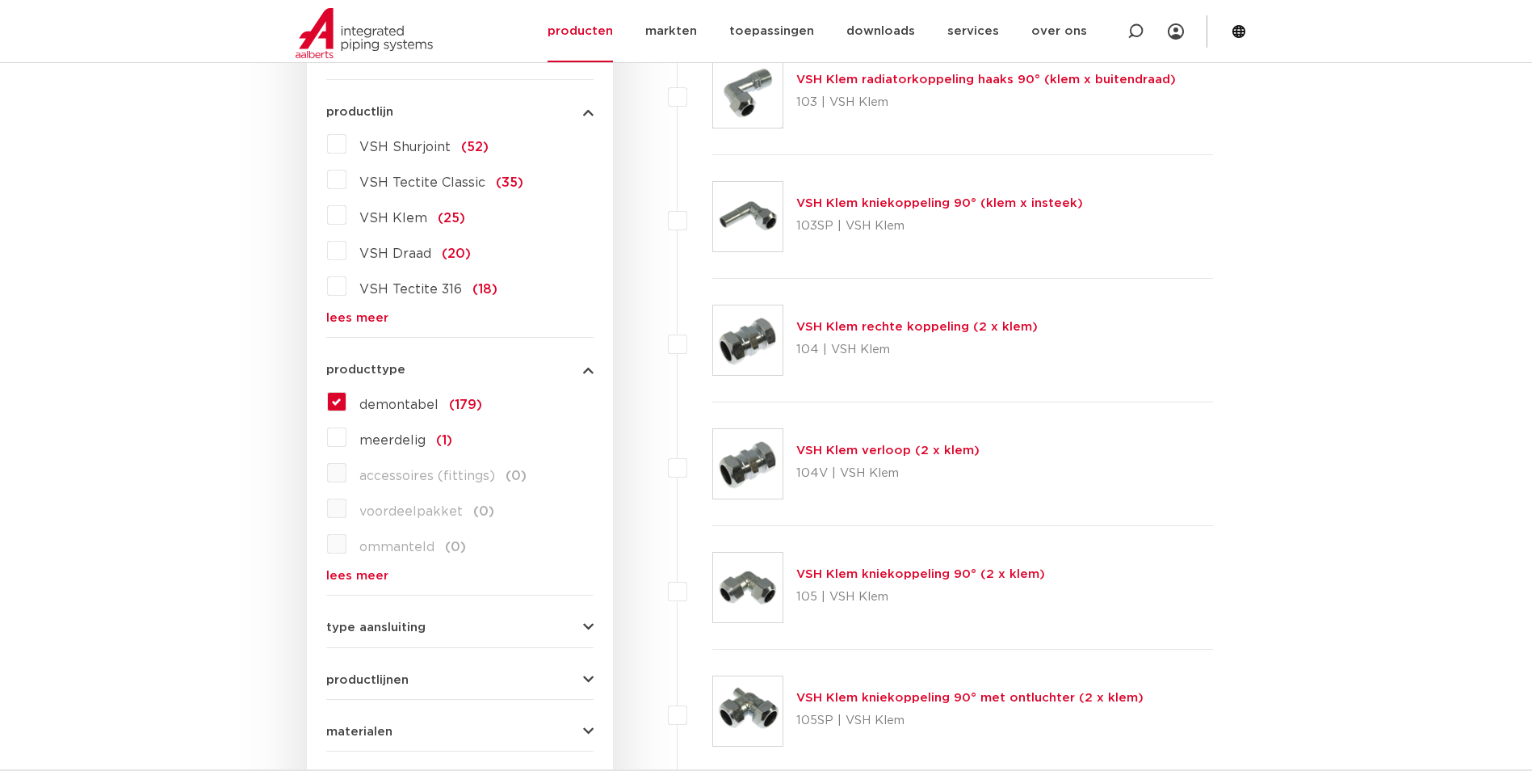
scroll to position [440, 0]
click at [346, 404] on label "demontabel (179)" at bounding box center [414, 403] width 136 height 26
click at [0, 0] on input "demontabel (179)" at bounding box center [0, 0] width 0 height 0
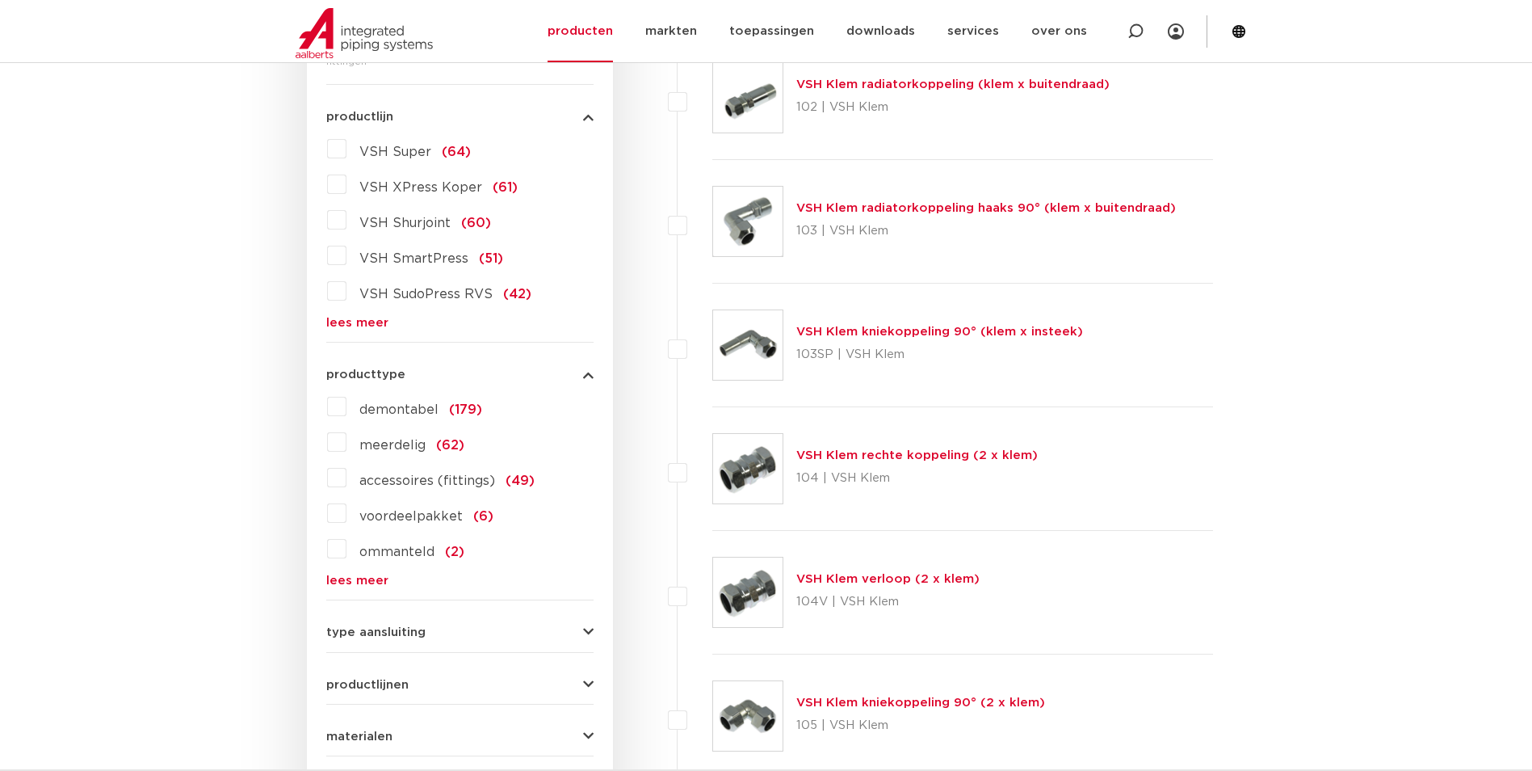
scroll to position [440, 0]
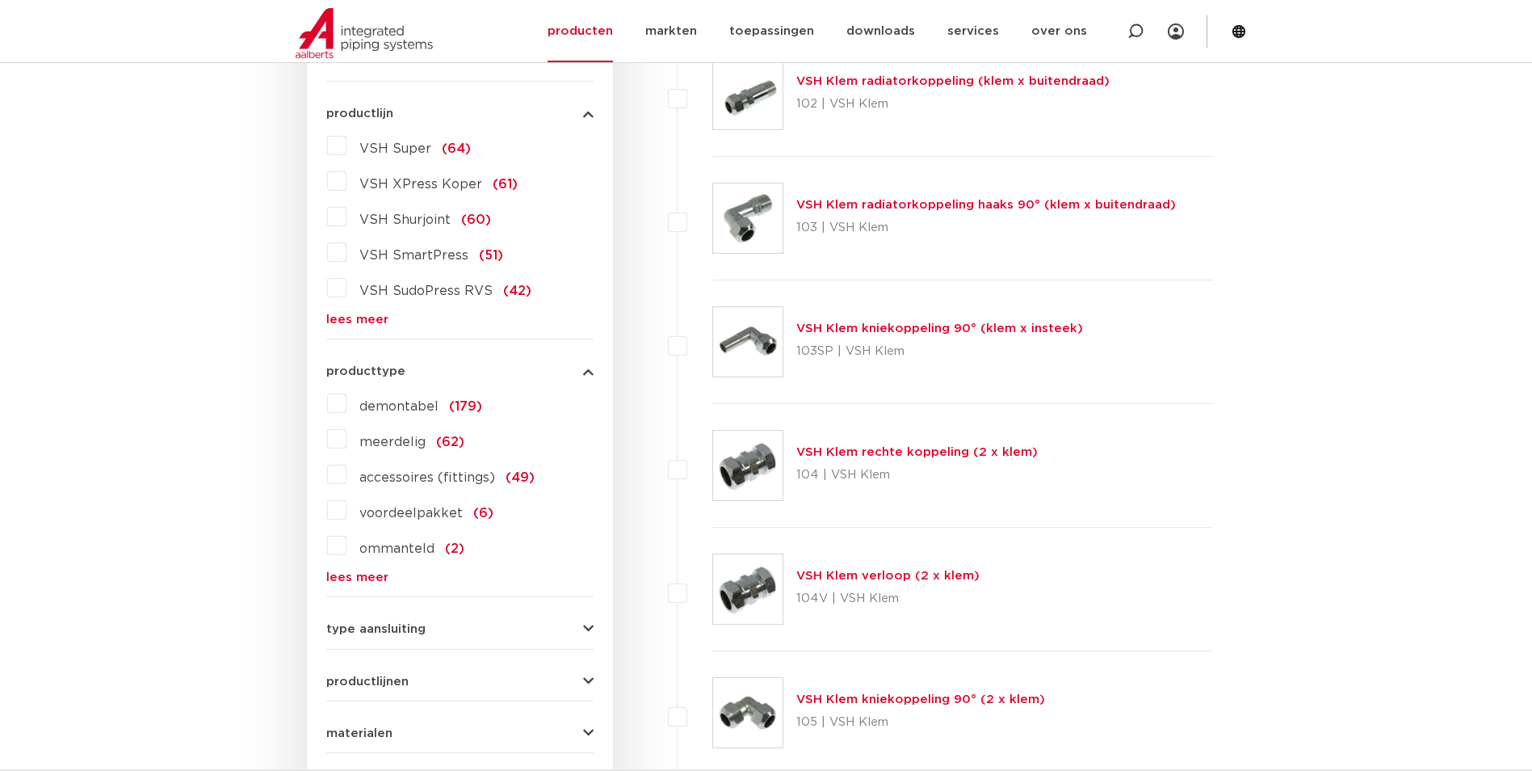
click at [346, 444] on label "meerdelig (62)" at bounding box center [405, 439] width 118 height 26
click at [0, 0] on input "meerdelig (62)" at bounding box center [0, 0] width 0 height 0
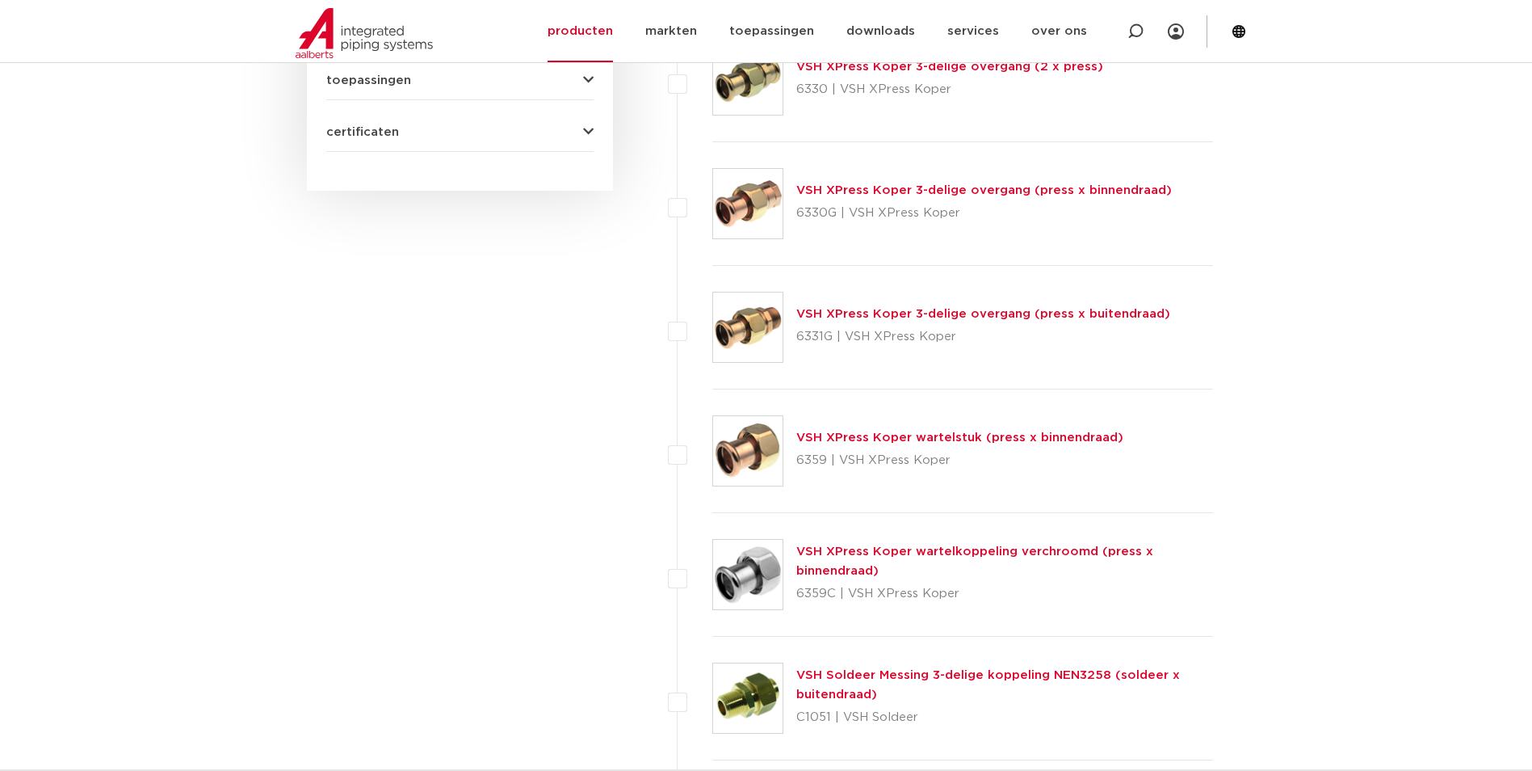
scroll to position [1248, 0]
